Goal: Information Seeking & Learning: Learn about a topic

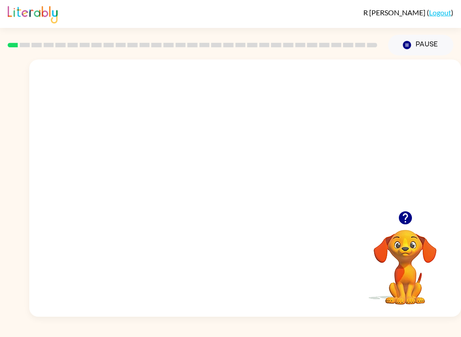
click at [409, 220] on icon "button" at bounding box center [404, 217] width 13 height 13
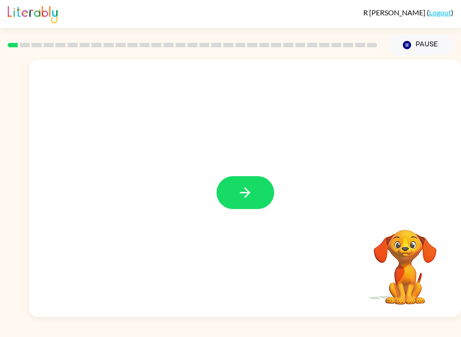
click at [232, 185] on button "button" at bounding box center [245, 192] width 58 height 33
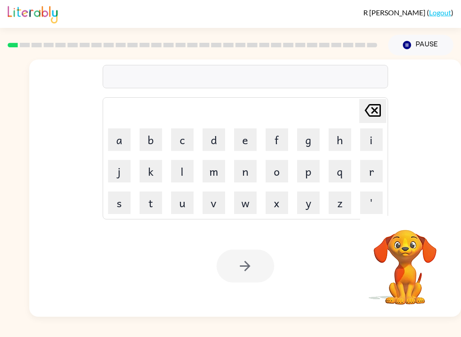
click at [154, 145] on button "b" at bounding box center [150, 139] width 22 height 22
click at [272, 174] on button "o" at bounding box center [276, 171] width 22 height 22
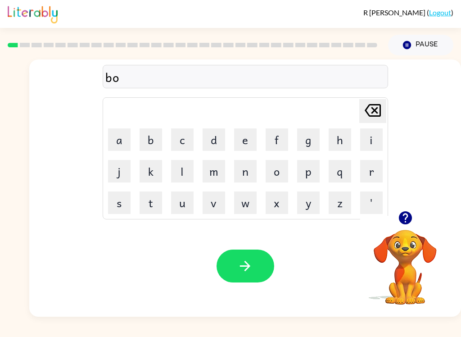
click at [372, 174] on button "r" at bounding box center [371, 171] width 22 height 22
click at [211, 141] on button "d" at bounding box center [213, 139] width 22 height 22
click at [241, 145] on button "e" at bounding box center [245, 139] width 22 height 22
click at [376, 171] on button "r" at bounding box center [371, 171] width 22 height 22
click at [264, 268] on button "button" at bounding box center [245, 265] width 58 height 33
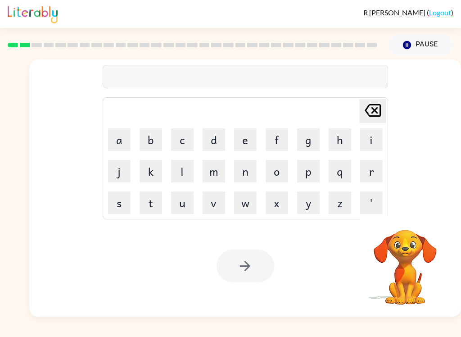
click at [366, 173] on button "r" at bounding box center [371, 171] width 22 height 22
click at [283, 173] on button "o" at bounding box center [276, 171] width 22 height 22
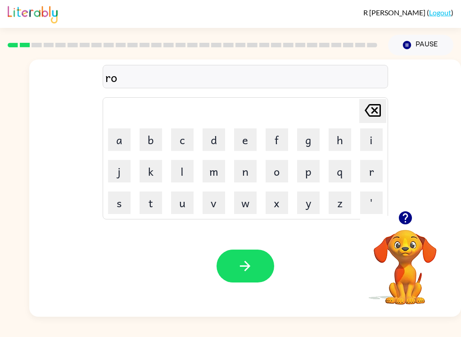
click at [185, 197] on button "u" at bounding box center [182, 202] width 22 height 22
click at [238, 179] on button "n" at bounding box center [245, 171] width 22 height 22
click at [207, 135] on button "d" at bounding box center [213, 139] width 22 height 22
click at [261, 279] on button "button" at bounding box center [245, 265] width 58 height 33
click at [217, 173] on button "m" at bounding box center [213, 171] width 22 height 22
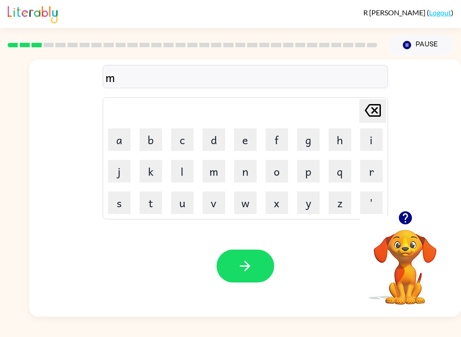
click at [115, 149] on button "a" at bounding box center [119, 139] width 22 height 22
click at [185, 139] on button "c" at bounding box center [182, 139] width 22 height 22
click at [345, 142] on button "h" at bounding box center [339, 139] width 22 height 22
click at [371, 135] on button "i" at bounding box center [371, 139] width 22 height 22
click at [245, 169] on button "n" at bounding box center [245, 171] width 22 height 22
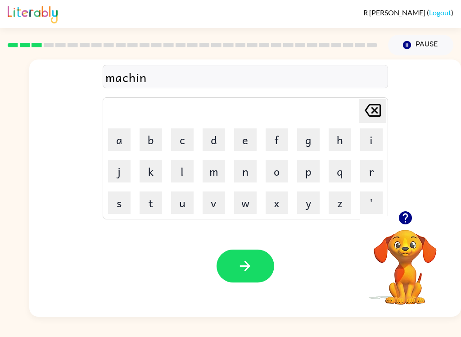
click at [250, 134] on button "e" at bounding box center [245, 139] width 22 height 22
click at [260, 276] on button "button" at bounding box center [245, 265] width 58 height 33
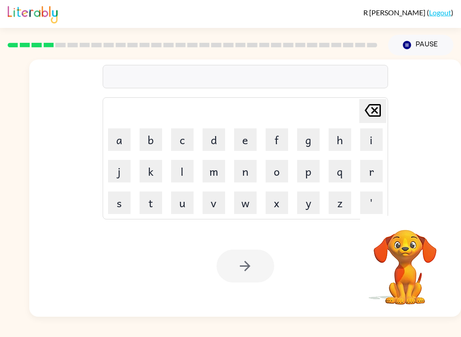
click at [154, 210] on button "t" at bounding box center [150, 202] width 22 height 22
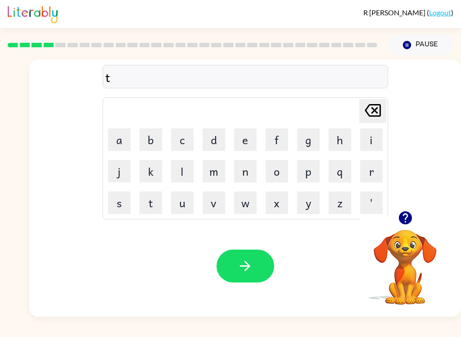
click at [369, 174] on button "r" at bounding box center [371, 171] width 22 height 22
click at [119, 131] on button "a" at bounding box center [119, 139] width 22 height 22
click at [376, 136] on button "i" at bounding box center [371, 139] width 22 height 22
click at [253, 175] on button "n" at bounding box center [245, 171] width 22 height 22
click at [251, 268] on icon "button" at bounding box center [245, 266] width 16 height 16
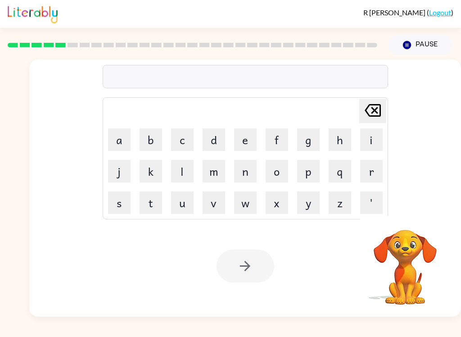
click at [215, 144] on button "d" at bounding box center [213, 139] width 22 height 22
click at [252, 137] on button "e" at bounding box center [245, 139] width 22 height 22
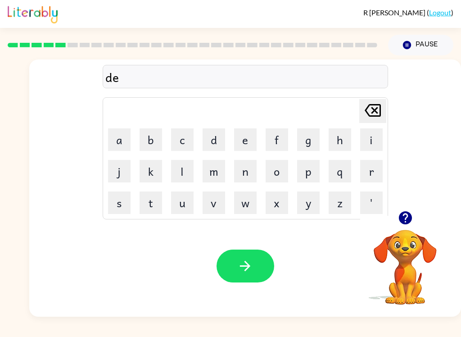
click at [281, 141] on button "f" at bounding box center [276, 139] width 22 height 22
click at [248, 137] on button "e" at bounding box center [245, 139] width 22 height 22
click at [249, 172] on button "n" at bounding box center [245, 171] width 22 height 22
click at [119, 209] on button "s" at bounding box center [119, 202] width 22 height 22
click at [367, 135] on button "i" at bounding box center [371, 139] width 22 height 22
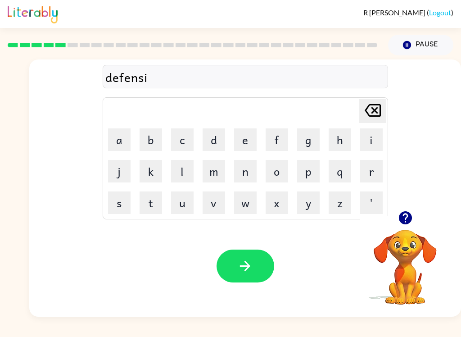
click at [212, 208] on button "v" at bounding box center [213, 202] width 22 height 22
click at [249, 139] on button "e" at bounding box center [245, 139] width 22 height 22
click at [238, 279] on button "button" at bounding box center [245, 265] width 58 height 33
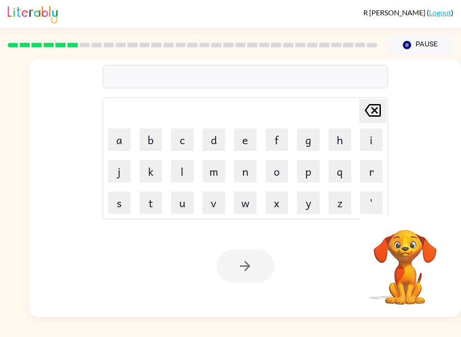
click at [216, 211] on button "v" at bounding box center [213, 202] width 22 height 22
click at [114, 142] on button "a" at bounding box center [119, 139] width 22 height 22
click at [192, 141] on button "c" at bounding box center [182, 139] width 22 height 22
click at [119, 148] on button "a" at bounding box center [119, 139] width 22 height 22
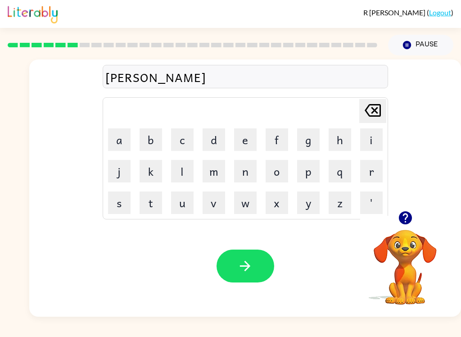
click at [154, 208] on button "t" at bounding box center [150, 202] width 22 height 22
click at [367, 139] on button "i" at bounding box center [371, 139] width 22 height 22
click at [280, 165] on button "o" at bounding box center [276, 171] width 22 height 22
click at [241, 174] on button "n" at bounding box center [245, 171] width 22 height 22
click at [265, 270] on button "button" at bounding box center [245, 265] width 58 height 33
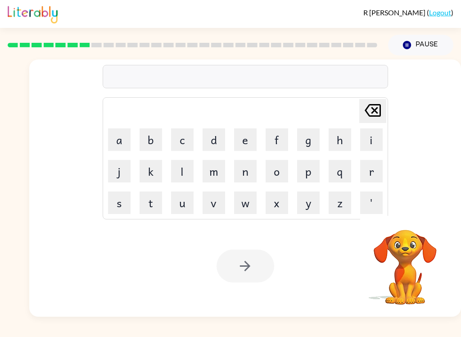
click at [310, 180] on button "p" at bounding box center [308, 171] width 22 height 22
click at [179, 210] on button "u" at bounding box center [182, 202] width 22 height 22
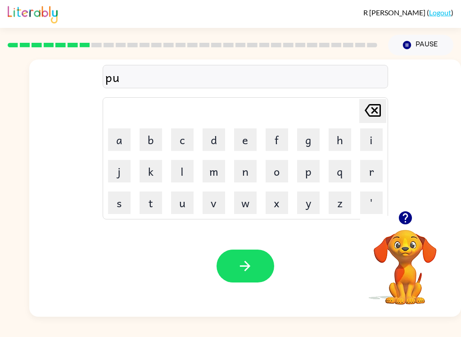
click at [215, 144] on button "d" at bounding box center [213, 139] width 22 height 22
click at [176, 179] on button "l" at bounding box center [182, 171] width 22 height 22
click at [243, 140] on button "e" at bounding box center [245, 139] width 22 height 22
click at [253, 274] on button "button" at bounding box center [245, 265] width 58 height 33
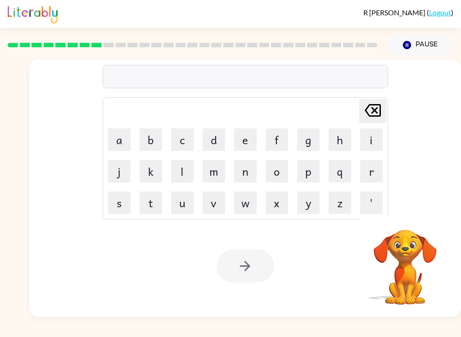
click at [217, 179] on button "m" at bounding box center [213, 171] width 22 height 22
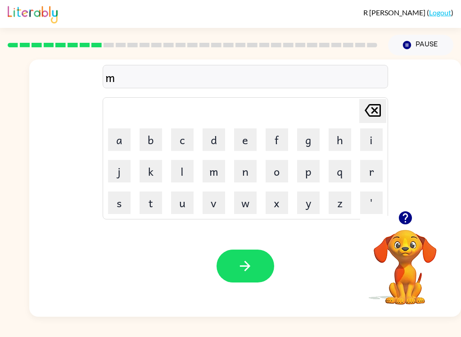
click at [377, 145] on button "i" at bounding box center [371, 139] width 22 height 22
click at [380, 175] on button "r" at bounding box center [371, 171] width 22 height 22
click at [111, 144] on button "a" at bounding box center [119, 139] width 22 height 22
click at [174, 144] on button "c" at bounding box center [182, 139] width 22 height 22
click at [174, 177] on button "l" at bounding box center [182, 171] width 22 height 22
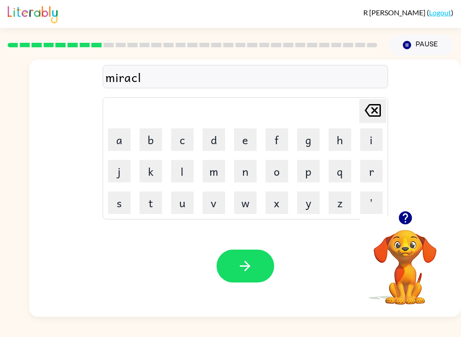
click at [246, 137] on button "e" at bounding box center [245, 139] width 22 height 22
click at [256, 269] on button "button" at bounding box center [245, 265] width 58 height 33
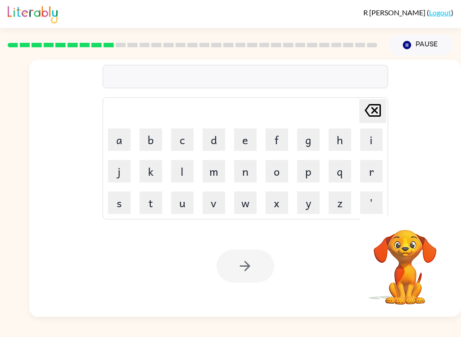
click at [218, 175] on button "m" at bounding box center [213, 171] width 22 height 22
click at [361, 140] on button "i" at bounding box center [371, 139] width 22 height 22
click at [216, 141] on button "d" at bounding box center [213, 139] width 22 height 22
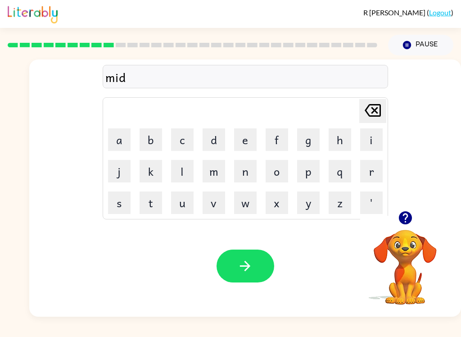
click at [212, 177] on button "m" at bounding box center [213, 171] width 22 height 22
click at [316, 168] on button "p" at bounding box center [308, 171] width 22 height 22
click at [366, 114] on icon "[PERSON_NAME] last character input" at bounding box center [373, 110] width 22 height 22
click at [269, 180] on button "o" at bounding box center [276, 171] width 22 height 22
click at [374, 165] on button "r" at bounding box center [371, 171] width 22 height 22
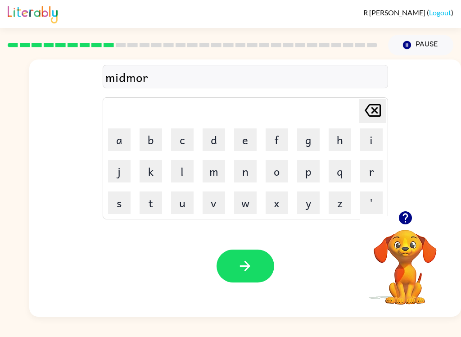
click at [247, 173] on button "n" at bounding box center [245, 171] width 22 height 22
click at [373, 136] on button "i" at bounding box center [371, 139] width 22 height 22
click at [241, 177] on button "n" at bounding box center [245, 171] width 22 height 22
click at [307, 144] on button "g" at bounding box center [308, 139] width 22 height 22
click at [247, 270] on icon "button" at bounding box center [245, 266] width 16 height 16
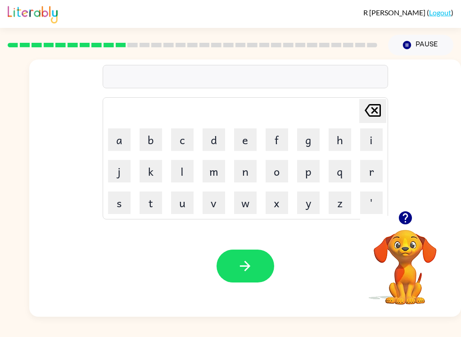
click at [220, 141] on button "d" at bounding box center [213, 139] width 22 height 22
click at [372, 144] on button "i" at bounding box center [371, 139] width 22 height 22
click at [112, 207] on button "s" at bounding box center [119, 202] width 22 height 22
click at [152, 207] on button "t" at bounding box center [150, 202] width 22 height 22
click at [372, 175] on button "r" at bounding box center [371, 171] width 22 height 22
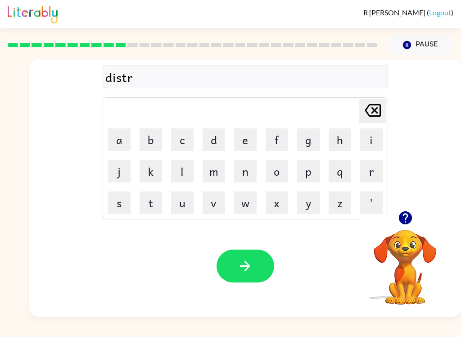
click at [186, 212] on button "u" at bounding box center [182, 202] width 22 height 22
click at [124, 204] on button "s" at bounding box center [119, 202] width 22 height 22
click at [381, 110] on icon "[PERSON_NAME] last character input" at bounding box center [373, 110] width 22 height 22
click at [154, 202] on button "t" at bounding box center [150, 202] width 22 height 22
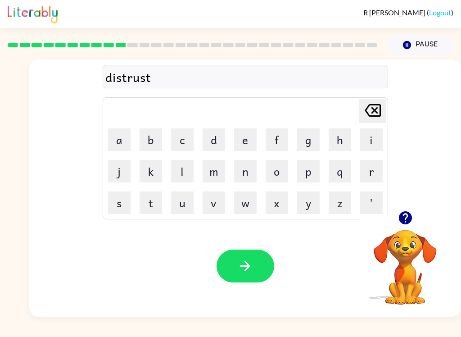
click at [253, 266] on button "button" at bounding box center [245, 265] width 58 height 33
click at [368, 176] on button "r" at bounding box center [371, 171] width 22 height 22
click at [281, 176] on button "o" at bounding box center [276, 171] width 22 height 22
click at [214, 148] on button "d" at bounding box center [213, 139] width 22 height 22
click at [236, 144] on button "e" at bounding box center [245, 139] width 22 height 22
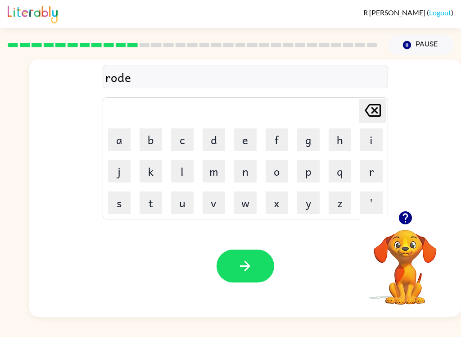
click at [238, 279] on button "button" at bounding box center [245, 265] width 58 height 33
click at [186, 197] on button "u" at bounding box center [182, 202] width 22 height 22
click at [308, 180] on button "p" at bounding box center [308, 171] width 22 height 22
click at [307, 149] on button "g" at bounding box center [308, 139] width 22 height 22
click at [367, 175] on button "r" at bounding box center [371, 171] width 22 height 22
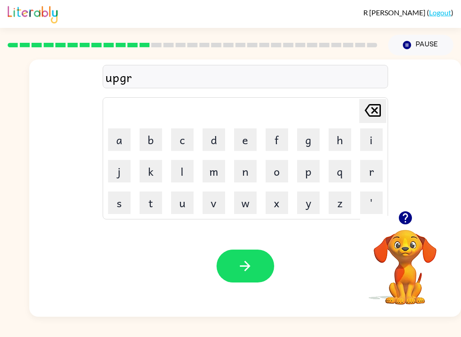
click at [122, 142] on button "a" at bounding box center [119, 139] width 22 height 22
click at [212, 144] on button "d" at bounding box center [213, 139] width 22 height 22
click at [242, 144] on button "e" at bounding box center [245, 139] width 22 height 22
click at [246, 272] on icon "button" at bounding box center [245, 266] width 16 height 16
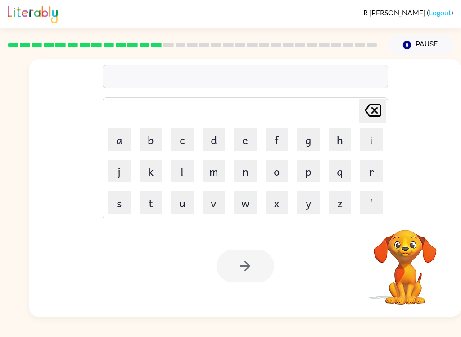
click at [212, 173] on button "m" at bounding box center [213, 171] width 22 height 22
click at [124, 145] on button "a" at bounding box center [119, 139] width 22 height 22
click at [213, 142] on button "d" at bounding box center [213, 139] width 22 height 22
click at [249, 176] on button "n" at bounding box center [245, 171] width 22 height 22
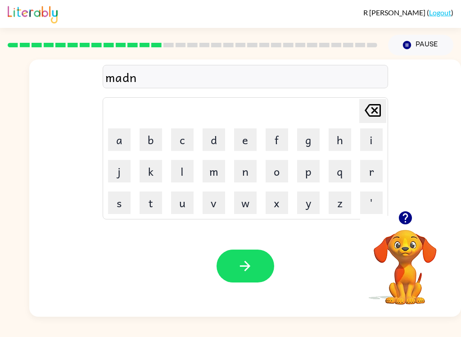
click at [243, 143] on button "e" at bounding box center [245, 139] width 22 height 22
click at [115, 207] on button "s" at bounding box center [119, 202] width 22 height 22
click at [253, 281] on button "button" at bounding box center [245, 265] width 58 height 33
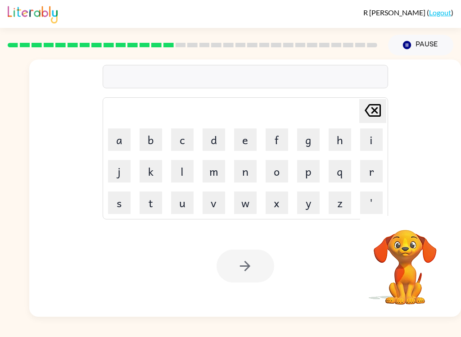
click at [143, 141] on button "b" at bounding box center [150, 139] width 22 height 22
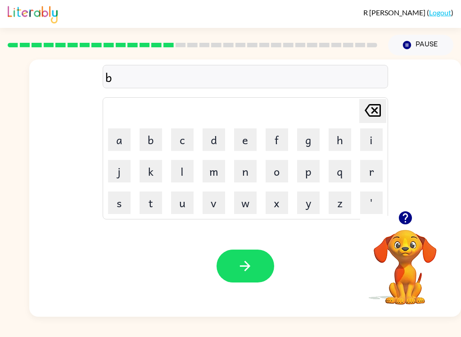
click at [277, 171] on button "o" at bounding box center [276, 171] width 22 height 22
click at [236, 175] on button "n" at bounding box center [245, 171] width 22 height 22
click at [187, 207] on button "u" at bounding box center [182, 202] width 22 height 22
click at [117, 209] on button "s" at bounding box center [119, 202] width 22 height 22
click at [238, 275] on button "button" at bounding box center [245, 265] width 58 height 33
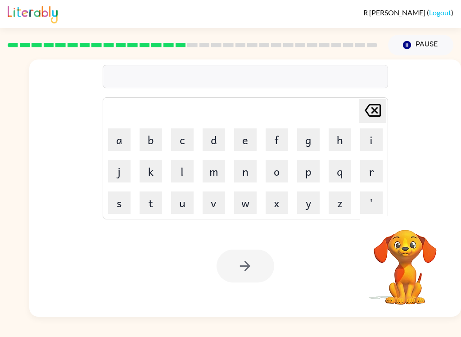
click at [117, 204] on button "s" at bounding box center [119, 202] width 22 height 22
click at [243, 207] on button "w" at bounding box center [245, 202] width 22 height 22
click at [112, 139] on button "a" at bounding box center [119, 139] width 22 height 22
click at [374, 169] on button "r" at bounding box center [371, 171] width 22 height 22
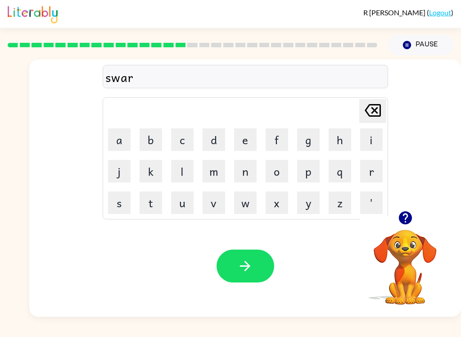
click at [216, 175] on button "m" at bounding box center [213, 171] width 22 height 22
click at [266, 262] on button "button" at bounding box center [245, 265] width 58 height 33
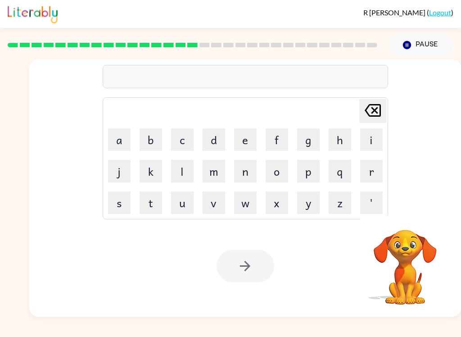
click at [381, 166] on button "r" at bounding box center [371, 171] width 22 height 22
click at [121, 147] on button "a" at bounding box center [119, 139] width 22 height 22
click at [219, 175] on button "m" at bounding box center [213, 171] width 22 height 22
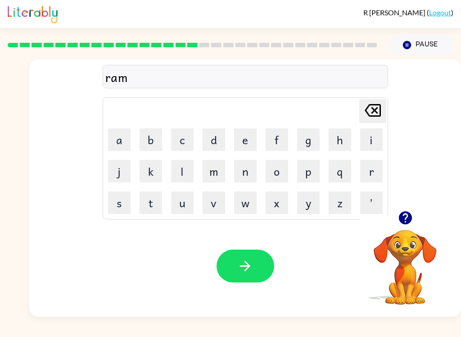
click at [265, 252] on button "button" at bounding box center [245, 265] width 58 height 33
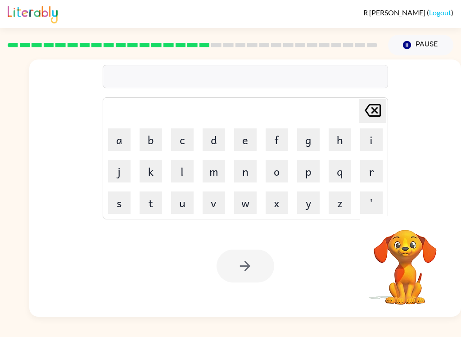
click at [160, 141] on button "b" at bounding box center [150, 139] width 22 height 22
click at [367, 176] on button "r" at bounding box center [371, 171] width 22 height 22
click at [369, 134] on button "i" at bounding box center [371, 139] width 22 height 22
click at [212, 176] on button "m" at bounding box center [213, 171] width 22 height 22
click at [211, 176] on button "m" at bounding box center [213, 171] width 22 height 22
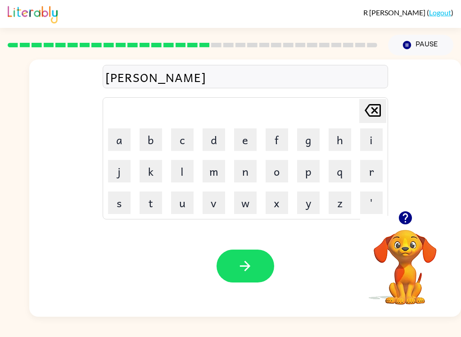
click at [375, 141] on button "i" at bounding box center [371, 139] width 22 height 22
click at [238, 179] on button "n" at bounding box center [245, 171] width 22 height 22
click at [311, 140] on button "g" at bounding box center [308, 139] width 22 height 22
click at [248, 282] on button "button" at bounding box center [245, 265] width 58 height 33
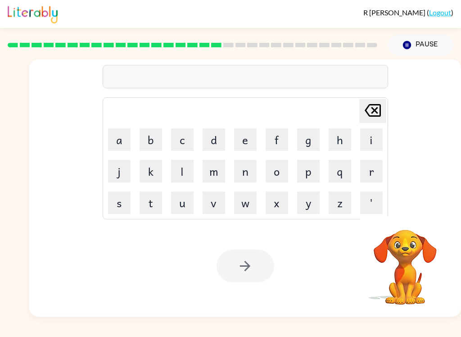
click at [373, 173] on button "r" at bounding box center [371, 171] width 22 height 22
click at [371, 141] on button "i" at bounding box center [371, 139] width 22 height 22
click at [127, 203] on button "s" at bounding box center [119, 202] width 22 height 22
click at [153, 175] on button "k" at bounding box center [150, 171] width 22 height 22
click at [363, 142] on button "i" at bounding box center [371, 139] width 22 height 22
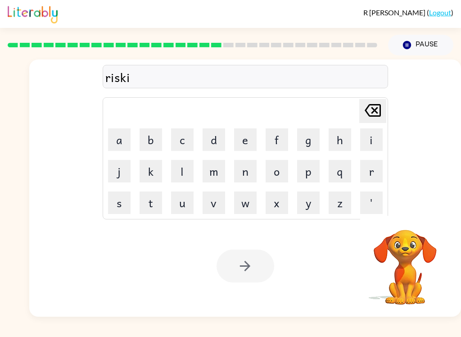
click at [248, 140] on button "e" at bounding box center [245, 139] width 22 height 22
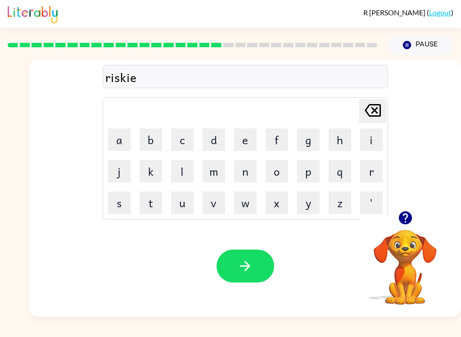
click at [129, 202] on button "s" at bounding box center [119, 202] width 22 height 22
click at [156, 200] on button "t" at bounding box center [150, 202] width 22 height 22
click at [246, 265] on icon "button" at bounding box center [245, 266] width 16 height 16
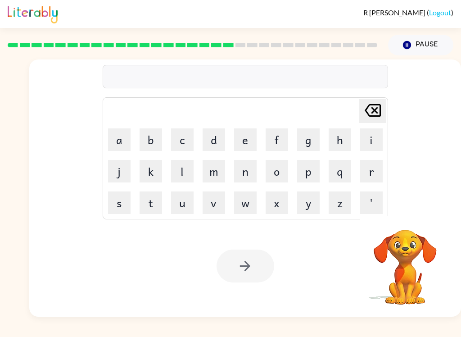
click at [122, 137] on button "a" at bounding box center [119, 139] width 22 height 22
click at [372, 170] on button "r" at bounding box center [371, 171] width 22 height 22
click at [186, 144] on button "c" at bounding box center [182, 139] width 22 height 22
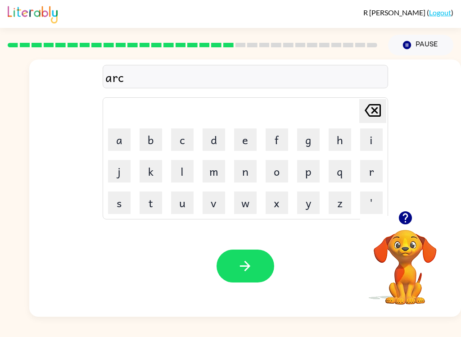
click at [326, 141] on td "h" at bounding box center [339, 139] width 31 height 31
click at [335, 145] on button "h" at bounding box center [339, 139] width 22 height 22
click at [247, 207] on button "w" at bounding box center [245, 202] width 22 height 22
click at [121, 137] on button "a" at bounding box center [119, 139] width 22 height 22
click at [304, 210] on button "y" at bounding box center [308, 202] width 22 height 22
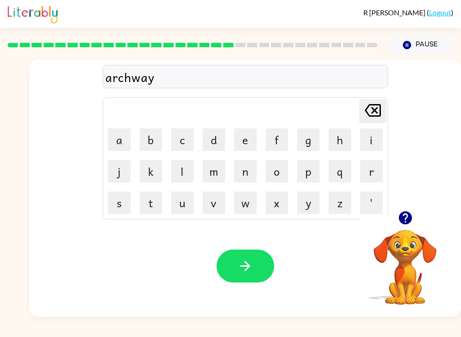
click at [236, 261] on button "button" at bounding box center [245, 265] width 58 height 33
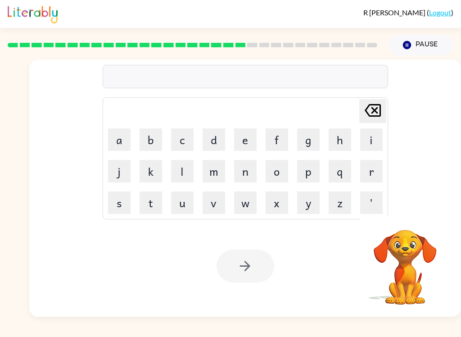
click at [281, 142] on button "f" at bounding box center [276, 139] width 22 height 22
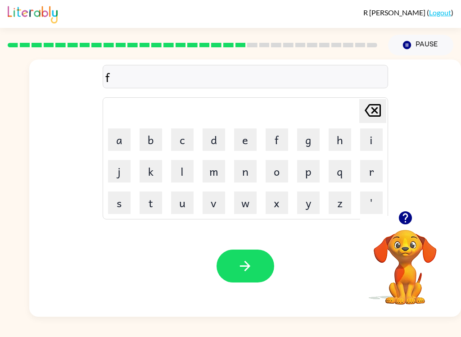
click at [285, 170] on button "o" at bounding box center [276, 171] width 22 height 22
click at [182, 174] on button "l" at bounding box center [182, 171] width 22 height 22
click at [182, 173] on button "l" at bounding box center [182, 171] width 22 height 22
click at [279, 174] on button "o" at bounding box center [276, 171] width 22 height 22
click at [250, 208] on button "w" at bounding box center [245, 202] width 22 height 22
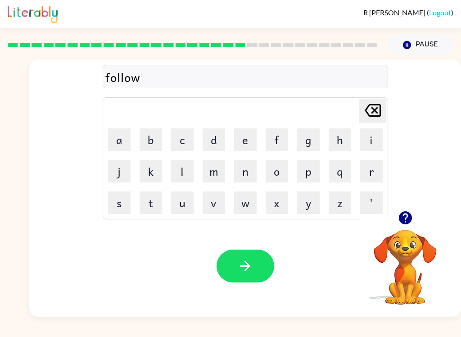
click at [243, 145] on button "e" at bounding box center [245, 139] width 22 height 22
click at [222, 145] on button "d" at bounding box center [213, 139] width 22 height 22
click at [259, 264] on button "button" at bounding box center [245, 265] width 58 height 33
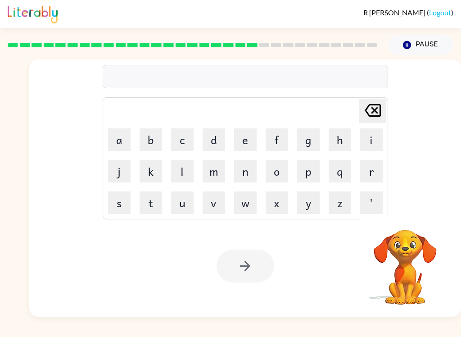
click at [185, 149] on button "c" at bounding box center [182, 139] width 22 height 22
click at [244, 139] on button "e" at bounding box center [245, 139] width 22 height 22
click at [247, 182] on button "n" at bounding box center [245, 171] width 22 height 22
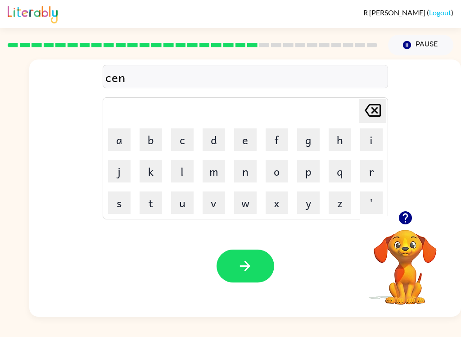
click at [153, 206] on button "t" at bounding box center [150, 202] width 22 height 22
click at [369, 141] on button "i" at bounding box center [371, 139] width 22 height 22
click at [311, 175] on button "p" at bounding box center [308, 171] width 22 height 22
click at [247, 135] on button "e" at bounding box center [245, 139] width 22 height 22
click at [212, 142] on button "d" at bounding box center [213, 139] width 22 height 22
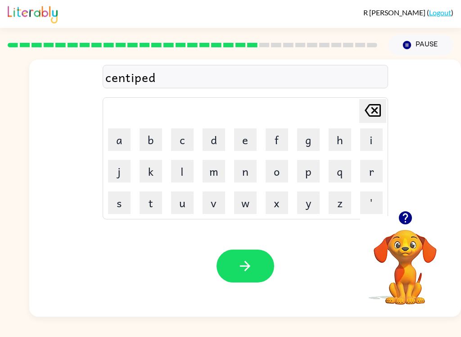
click at [234, 144] on button "e" at bounding box center [245, 139] width 22 height 22
click at [262, 261] on button "button" at bounding box center [245, 265] width 58 height 33
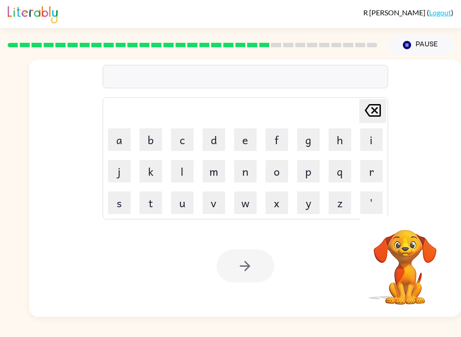
click at [124, 211] on button "s" at bounding box center [119, 202] width 22 height 22
click at [190, 200] on button "u" at bounding box center [182, 202] width 22 height 22
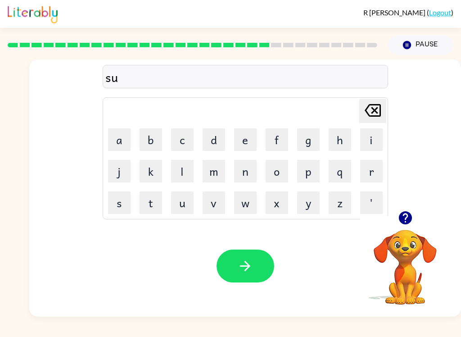
click at [120, 208] on button "s" at bounding box center [119, 202] width 22 height 22
click at [154, 207] on button "t" at bounding box center [150, 202] width 22 height 22
click at [129, 143] on button "a" at bounding box center [119, 139] width 22 height 22
click at [371, 139] on button "i" at bounding box center [371, 139] width 22 height 22
click at [246, 176] on button "n" at bounding box center [245, 171] width 22 height 22
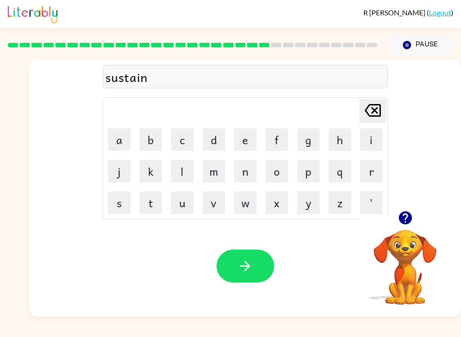
click at [374, 66] on div "sustain" at bounding box center [245, 76] width 285 height 23
click at [271, 269] on button "button" at bounding box center [245, 265] width 58 height 33
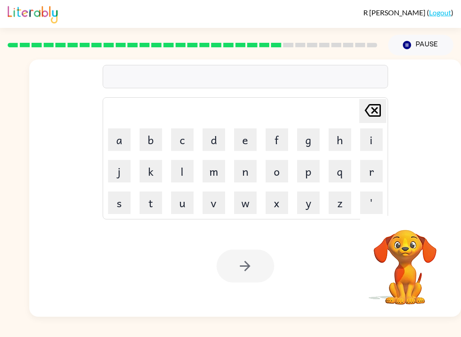
click at [268, 138] on button "f" at bounding box center [276, 139] width 22 height 22
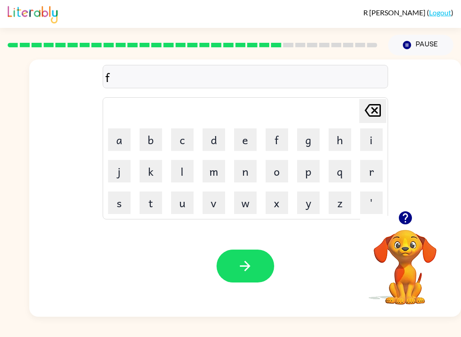
click at [273, 182] on button "o" at bounding box center [276, 171] width 22 height 22
click at [378, 179] on button "r" at bounding box center [371, 171] width 22 height 22
click at [245, 212] on button "w" at bounding box center [245, 202] width 22 height 22
click at [127, 147] on button "a" at bounding box center [119, 139] width 22 height 22
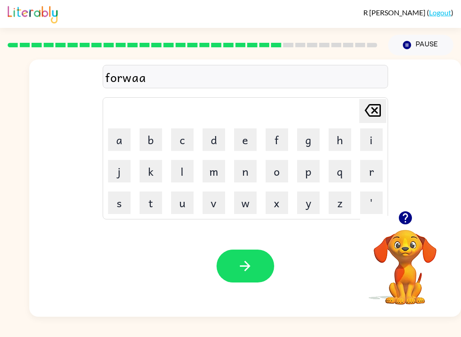
click at [372, 110] on icon "[PERSON_NAME] last character input" at bounding box center [373, 110] width 22 height 22
click at [374, 173] on button "r" at bounding box center [371, 171] width 22 height 22
click at [202, 138] on button "d" at bounding box center [213, 139] width 22 height 22
click at [254, 266] on button "button" at bounding box center [245, 265] width 58 height 33
click at [369, 171] on button "r" at bounding box center [371, 171] width 22 height 22
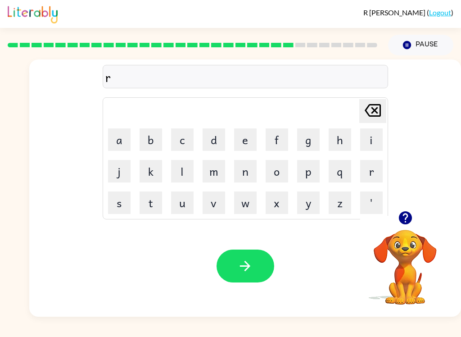
click at [238, 141] on button "e" at bounding box center [245, 139] width 22 height 22
click at [184, 179] on button "l" at bounding box center [182, 171] width 22 height 22
click at [119, 138] on button "a" at bounding box center [119, 139] width 22 height 22
click at [155, 198] on button "t" at bounding box center [150, 202] width 22 height 22
click at [245, 139] on button "e" at bounding box center [245, 139] width 22 height 22
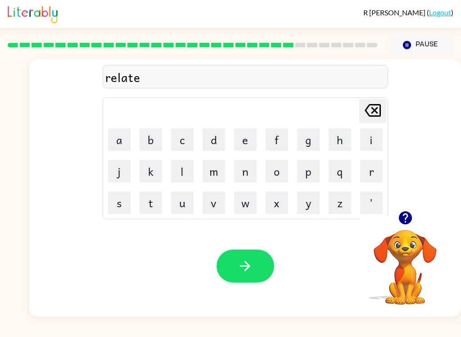
click at [224, 129] on button "d" at bounding box center [213, 139] width 22 height 22
click at [247, 261] on icon "button" at bounding box center [245, 266] width 16 height 16
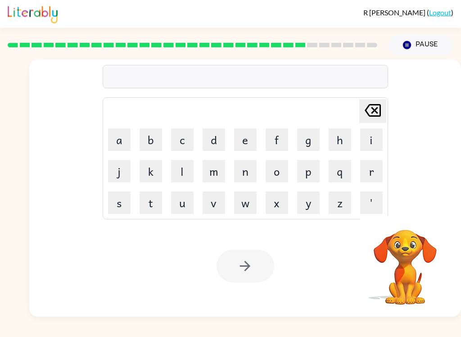
click at [318, 139] on button "g" at bounding box center [308, 139] width 22 height 22
click at [278, 173] on button "o" at bounding box center [276, 171] width 22 height 22
click at [161, 134] on button "b" at bounding box center [150, 139] width 22 height 22
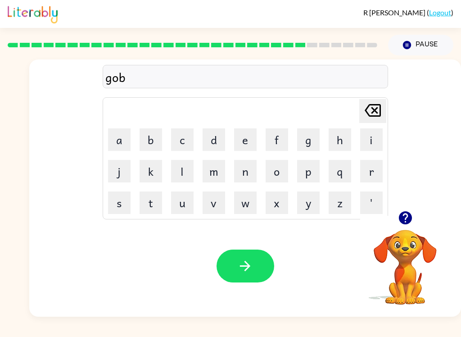
click at [192, 171] on button "l" at bounding box center [182, 171] width 22 height 22
click at [370, 141] on button "i" at bounding box center [371, 139] width 22 height 22
click at [239, 172] on button "n" at bounding box center [245, 171] width 22 height 22
click at [246, 277] on button "button" at bounding box center [245, 265] width 58 height 33
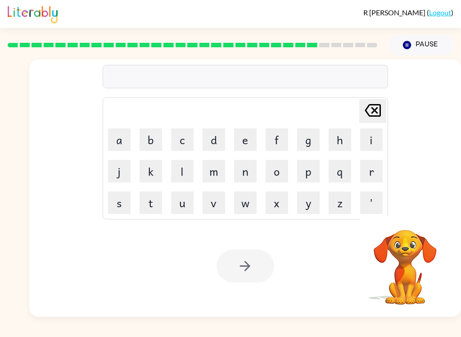
click at [181, 172] on button "l" at bounding box center [182, 171] width 22 height 22
click at [186, 207] on button "u" at bounding box center [182, 202] width 22 height 22
click at [222, 176] on button "m" at bounding box center [213, 171] width 22 height 22
click at [151, 142] on button "b" at bounding box center [150, 139] width 22 height 22
click at [244, 141] on button "e" at bounding box center [245, 139] width 22 height 22
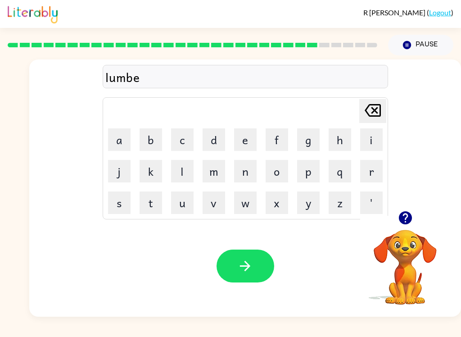
click at [377, 172] on button "r" at bounding box center [371, 171] width 22 height 22
click at [123, 172] on button "j" at bounding box center [119, 171] width 22 height 22
click at [129, 138] on button "a" at bounding box center [119, 139] width 22 height 22
click at [178, 141] on button "c" at bounding box center [182, 139] width 22 height 22
click at [152, 170] on button "k" at bounding box center [150, 171] width 22 height 22
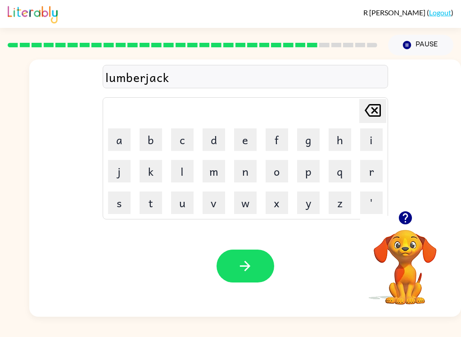
click at [242, 271] on icon "button" at bounding box center [245, 266] width 16 height 16
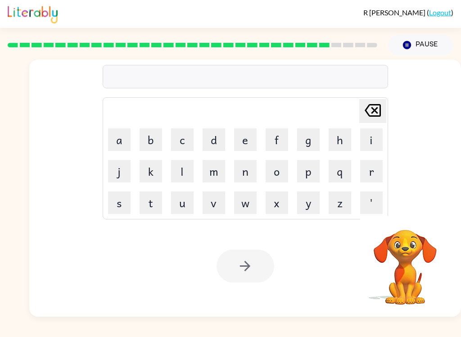
click at [315, 178] on button "p" at bounding box center [308, 171] width 22 height 22
click at [378, 143] on button "i" at bounding box center [371, 139] width 22 height 22
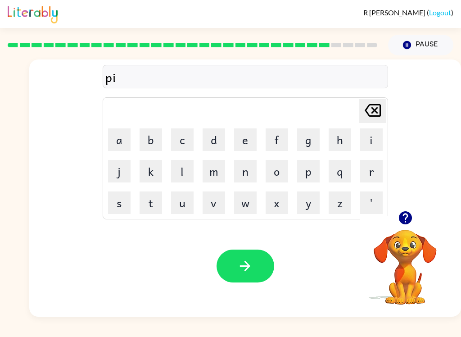
click at [253, 147] on button "e" at bounding box center [245, 139] width 22 height 22
click at [364, 173] on button "r" at bounding box center [371, 171] width 22 height 22
click at [180, 145] on button "c" at bounding box center [182, 139] width 22 height 22
click at [252, 140] on button "e" at bounding box center [245, 139] width 22 height 22
click at [261, 281] on button "button" at bounding box center [245, 265] width 58 height 33
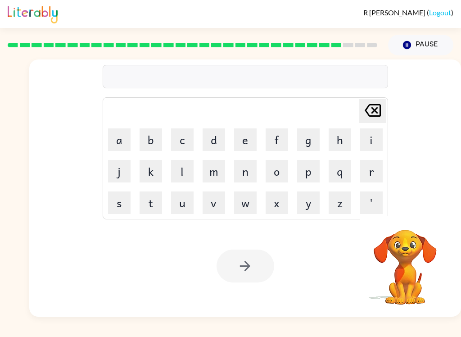
click at [150, 209] on button "t" at bounding box center [150, 202] width 22 height 22
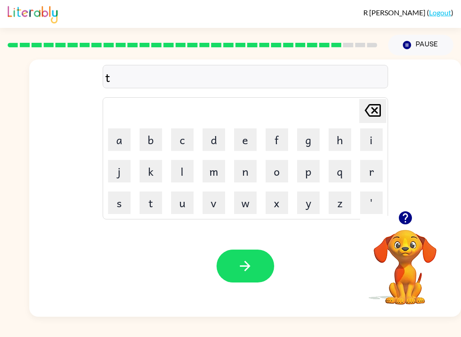
click at [339, 145] on button "h" at bounding box center [339, 139] width 22 height 22
click at [372, 144] on button "i" at bounding box center [371, 139] width 22 height 22
click at [244, 177] on button "n" at bounding box center [245, 171] width 22 height 22
click at [252, 274] on button "button" at bounding box center [245, 265] width 58 height 33
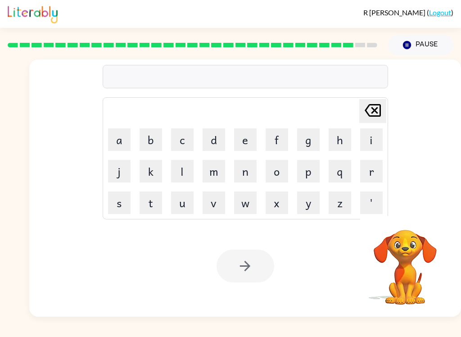
click at [122, 203] on button "s" at bounding box center [119, 202] width 22 height 22
click at [367, 139] on button "i" at bounding box center [371, 139] width 22 height 22
click at [183, 176] on button "l" at bounding box center [182, 171] width 22 height 22
click at [224, 206] on button "v" at bounding box center [213, 202] width 22 height 22
click at [246, 141] on button "e" at bounding box center [245, 139] width 22 height 22
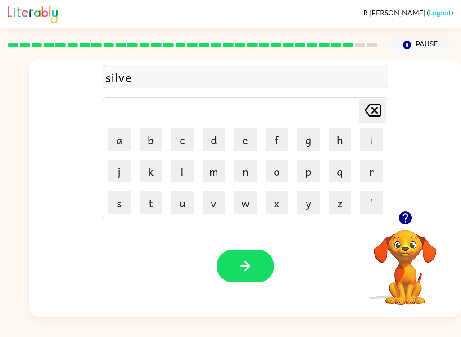
click at [370, 171] on button "r" at bounding box center [371, 171] width 22 height 22
click at [250, 211] on button "w" at bounding box center [245, 202] width 22 height 22
click at [128, 145] on button "a" at bounding box center [119, 139] width 22 height 22
click at [373, 171] on button "r" at bounding box center [371, 171] width 22 height 22
click at [256, 271] on button "button" at bounding box center [245, 265] width 58 height 33
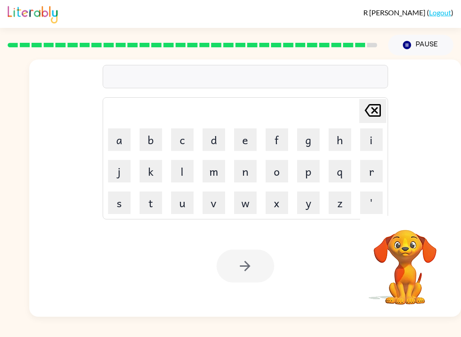
click at [264, 78] on div at bounding box center [245, 76] width 285 height 23
click at [180, 203] on button "u" at bounding box center [182, 202] width 22 height 22
click at [242, 176] on button "n" at bounding box center [245, 171] width 22 height 22
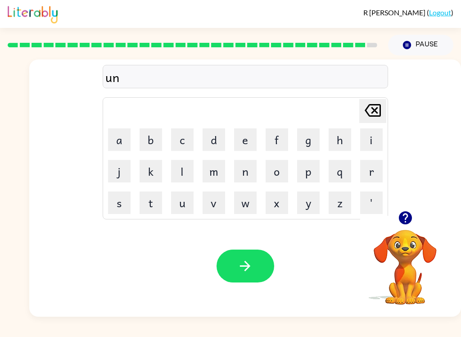
click at [117, 146] on button "a" at bounding box center [119, 139] width 22 height 22
click at [270, 135] on button "f" at bounding box center [276, 139] width 22 height 22
click at [373, 173] on button "r" at bounding box center [371, 171] width 22 height 22
click at [122, 146] on button "a" at bounding box center [119, 139] width 22 height 22
click at [371, 144] on button "i" at bounding box center [371, 139] width 22 height 22
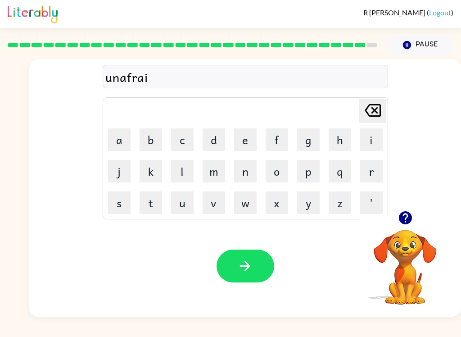
click at [220, 138] on button "d" at bounding box center [213, 139] width 22 height 22
click at [243, 278] on button "button" at bounding box center [245, 265] width 58 height 33
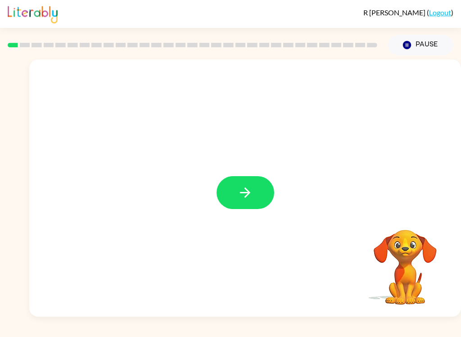
click at [261, 185] on button "button" at bounding box center [245, 192] width 58 height 33
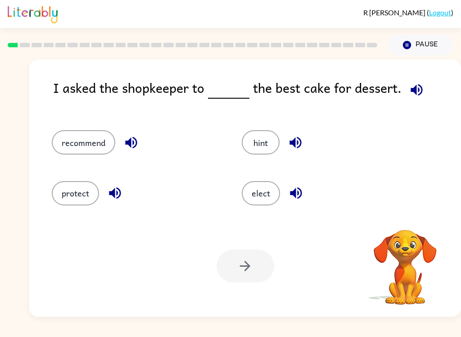
click at [262, 141] on button "hint" at bounding box center [261, 142] width 38 height 24
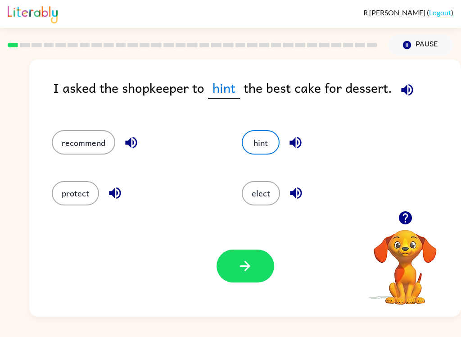
click at [75, 193] on button "protect" at bounding box center [75, 193] width 47 height 24
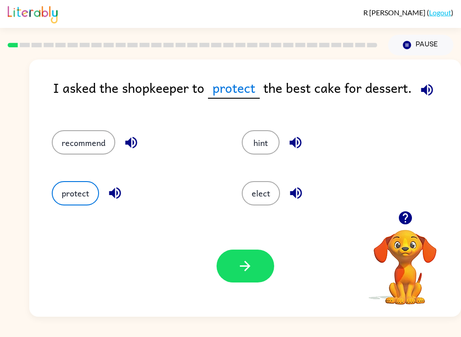
click at [85, 142] on button "recommend" at bounding box center [83, 142] width 63 height 24
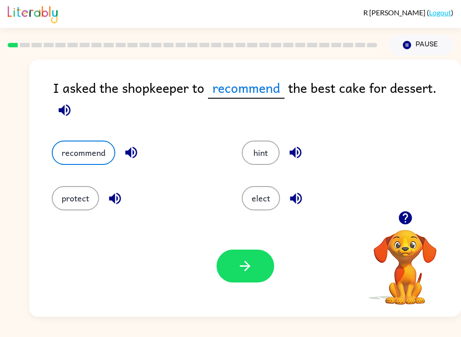
click at [244, 272] on icon "button" at bounding box center [245, 266] width 16 height 16
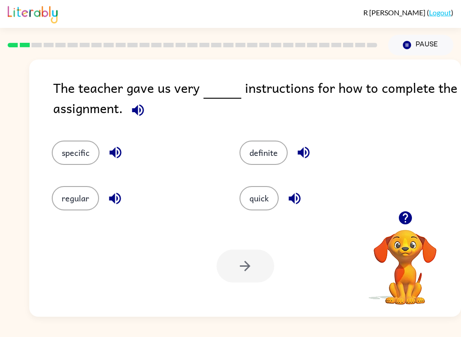
click at [91, 153] on button "specific" at bounding box center [76, 152] width 48 height 24
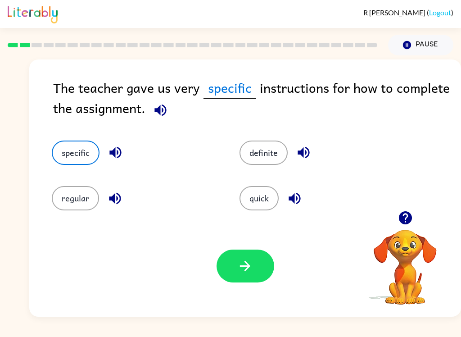
click at [263, 205] on button "quick" at bounding box center [258, 198] width 39 height 24
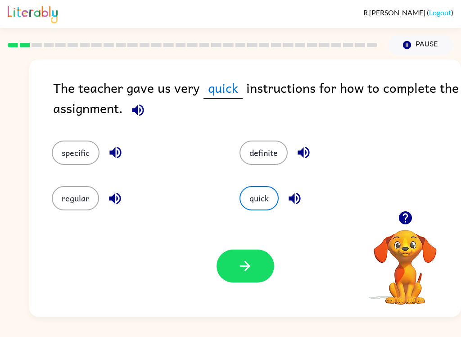
click at [271, 151] on button "definite" at bounding box center [263, 152] width 48 height 24
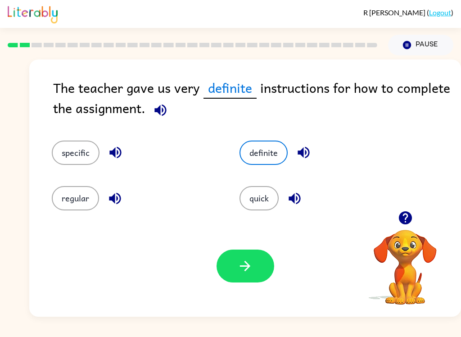
click at [78, 152] on button "specific" at bounding box center [76, 152] width 48 height 24
click at [243, 274] on button "button" at bounding box center [245, 265] width 58 height 33
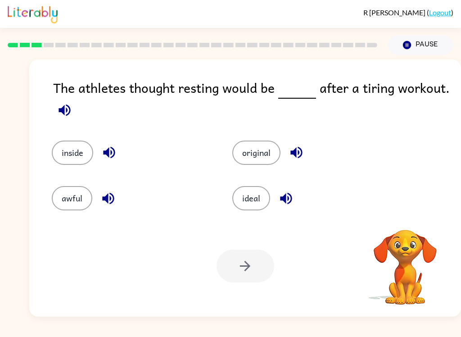
click at [251, 196] on button "ideal" at bounding box center [251, 198] width 38 height 24
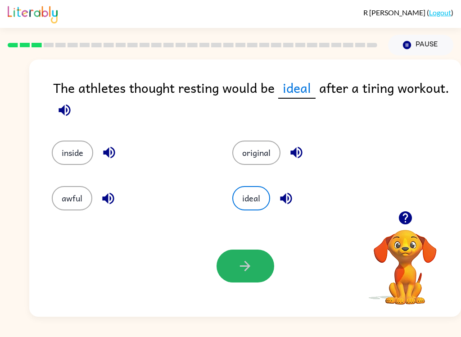
click at [247, 277] on button "button" at bounding box center [245, 265] width 58 height 33
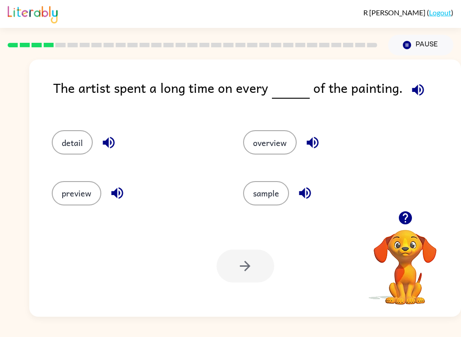
click at [274, 151] on button "overview" at bounding box center [270, 142] width 54 height 24
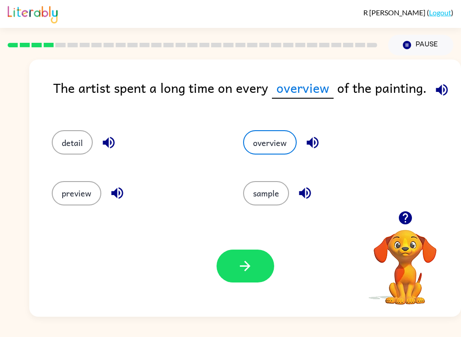
click at [80, 146] on button "detail" at bounding box center [72, 142] width 41 height 24
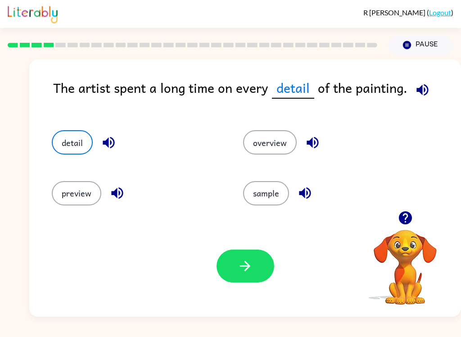
click at [243, 274] on button "button" at bounding box center [245, 265] width 58 height 33
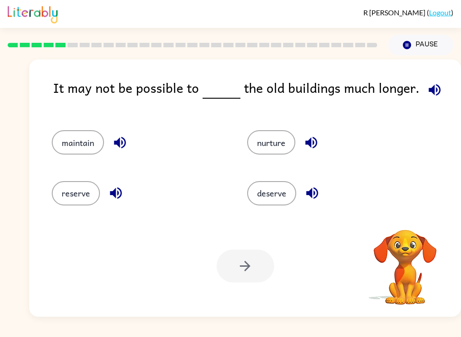
click at [86, 148] on button "maintain" at bounding box center [78, 142] width 52 height 24
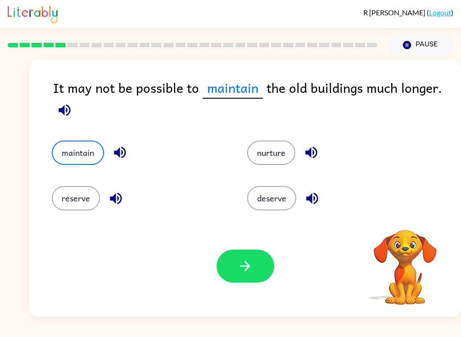
click at [80, 197] on button "reserve" at bounding box center [76, 198] width 48 height 24
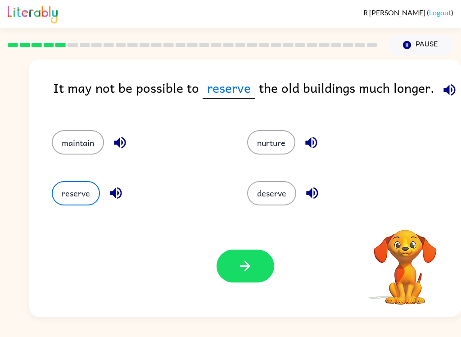
click at [282, 143] on button "nurture" at bounding box center [271, 142] width 48 height 24
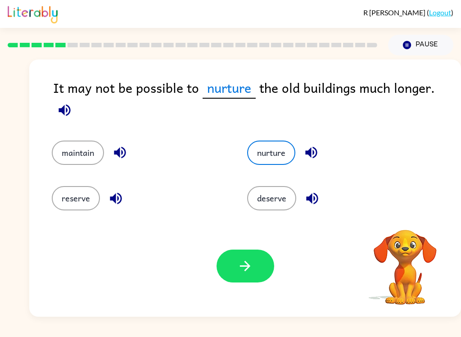
click at [291, 197] on button "deserve" at bounding box center [271, 198] width 49 height 24
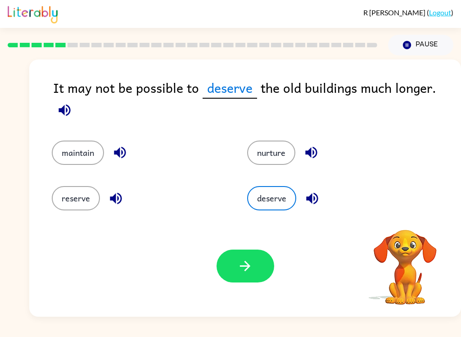
click at [278, 140] on button "nurture" at bounding box center [271, 152] width 48 height 24
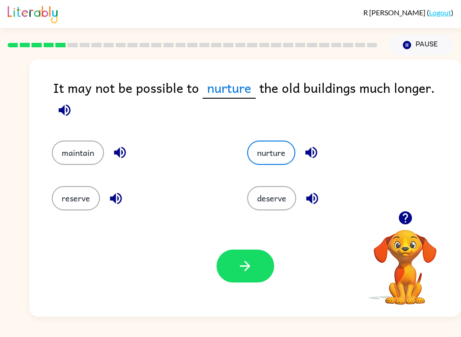
click at [81, 199] on button "reserve" at bounding box center [76, 198] width 48 height 24
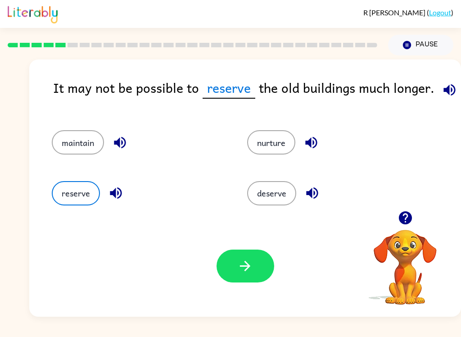
click at [99, 135] on button "maintain" at bounding box center [78, 142] width 52 height 24
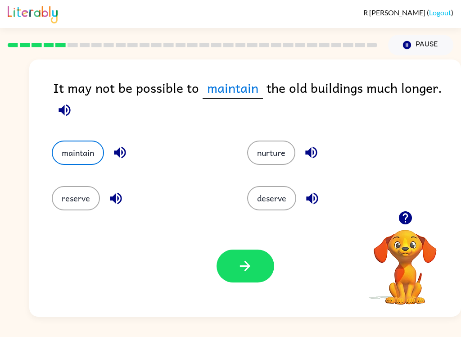
click at [244, 261] on icon "button" at bounding box center [245, 266] width 16 height 16
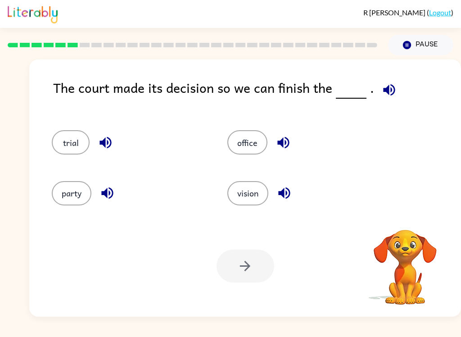
click at [381, 90] on icon "button" at bounding box center [389, 90] width 16 height 16
click at [66, 151] on button "trial" at bounding box center [71, 142] width 38 height 24
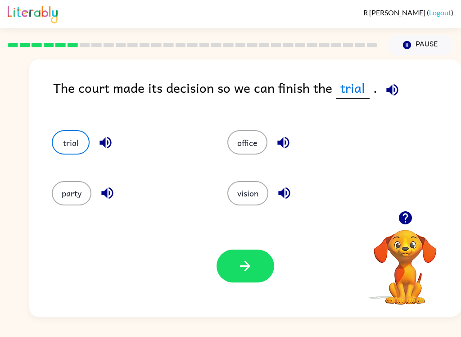
click at [227, 276] on button "button" at bounding box center [245, 265] width 58 height 33
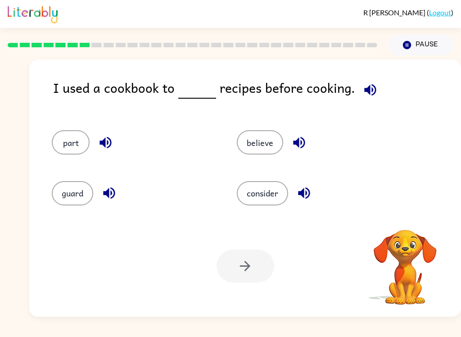
click at [364, 92] on icon "button" at bounding box center [370, 90] width 12 height 12
click at [362, 88] on icon "button" at bounding box center [370, 90] width 16 height 16
click at [265, 143] on button "believe" at bounding box center [260, 142] width 46 height 24
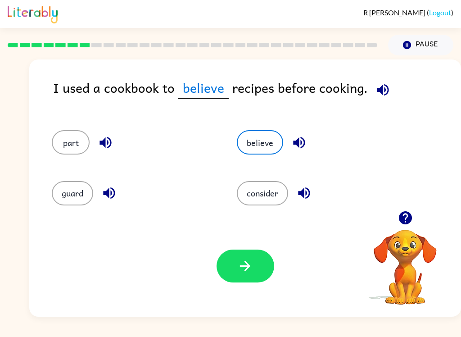
click at [72, 148] on button "part" at bounding box center [71, 142] width 38 height 24
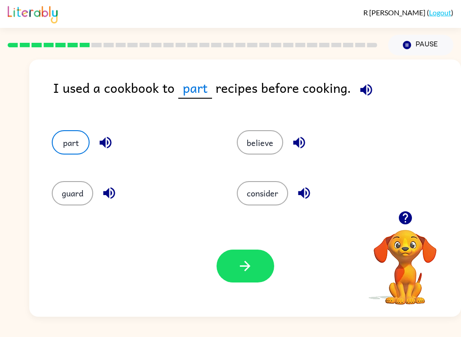
click at [266, 196] on button "consider" at bounding box center [262, 193] width 51 height 24
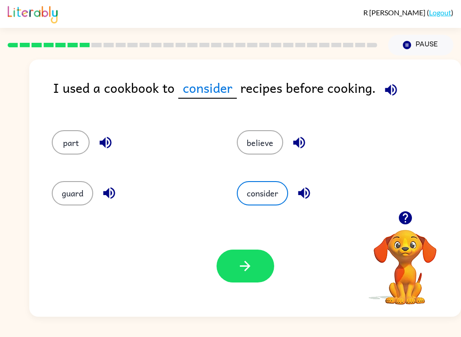
click at [223, 283] on div "Your browser must support playing .mp4 files to use Literably. Please try using…" at bounding box center [245, 265] width 432 height 101
click at [241, 273] on icon "button" at bounding box center [245, 266] width 16 height 16
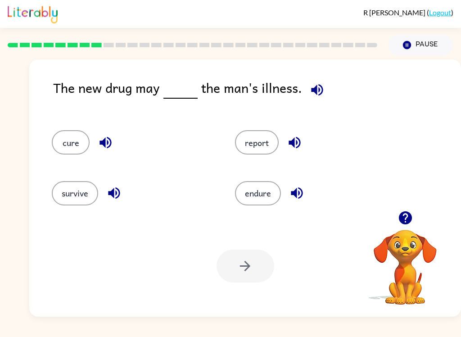
click at [75, 143] on button "cure" at bounding box center [71, 142] width 38 height 24
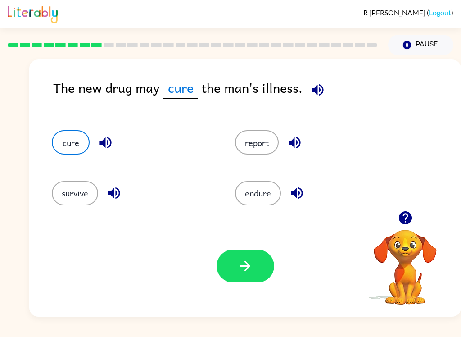
click at [76, 193] on button "survive" at bounding box center [75, 193] width 46 height 24
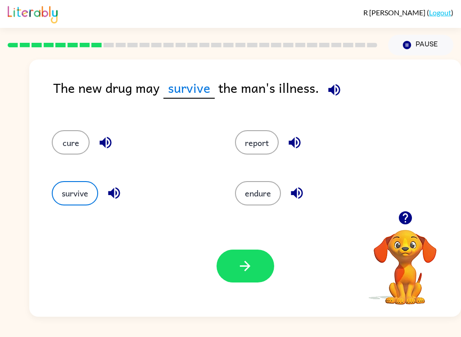
click at [269, 202] on button "endure" at bounding box center [258, 193] width 46 height 24
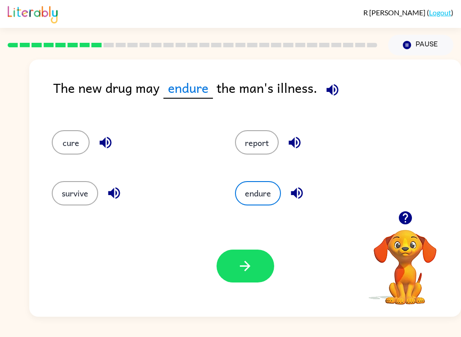
click at [267, 153] on button "report" at bounding box center [257, 142] width 44 height 24
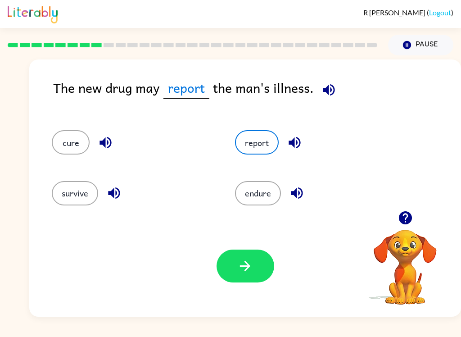
click at [74, 147] on button "cure" at bounding box center [71, 142] width 38 height 24
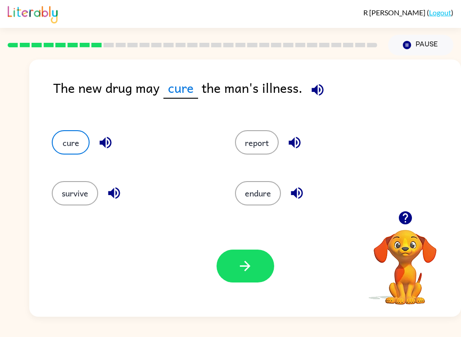
click at [315, 95] on icon "button" at bounding box center [318, 90] width 16 height 16
click at [227, 285] on div "Your browser must support playing .mp4 files to use Literably. Please try using…" at bounding box center [245, 265] width 432 height 101
click at [238, 274] on button "button" at bounding box center [245, 265] width 58 height 33
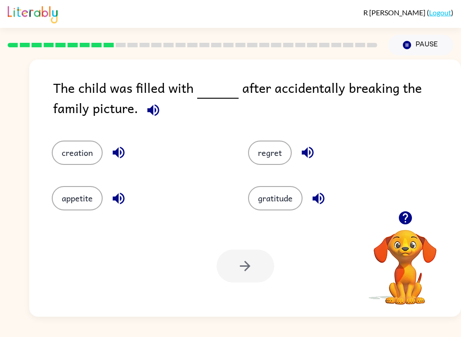
click at [256, 148] on button "regret" at bounding box center [270, 152] width 44 height 24
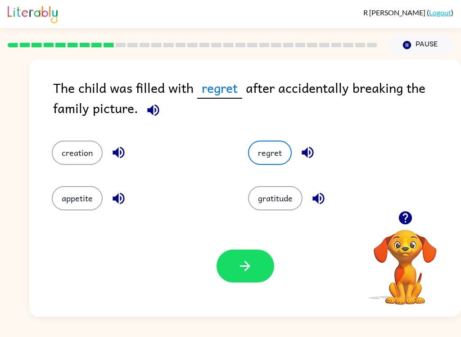
click at [230, 279] on button "button" at bounding box center [245, 265] width 58 height 33
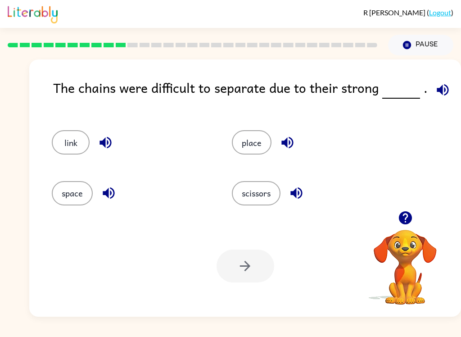
click at [66, 147] on button "link" at bounding box center [71, 142] width 38 height 24
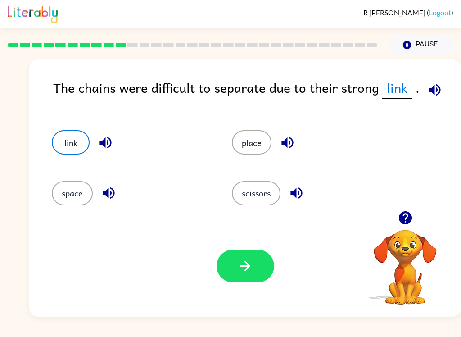
click at [240, 264] on icon "button" at bounding box center [245, 266] width 16 height 16
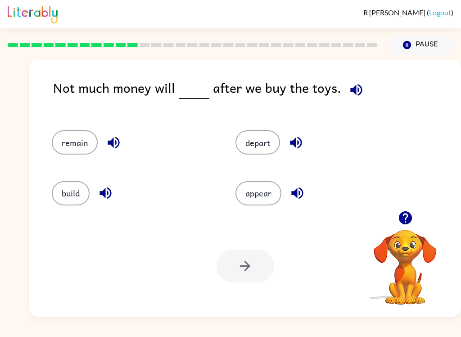
click at [68, 144] on button "remain" at bounding box center [75, 142] width 46 height 24
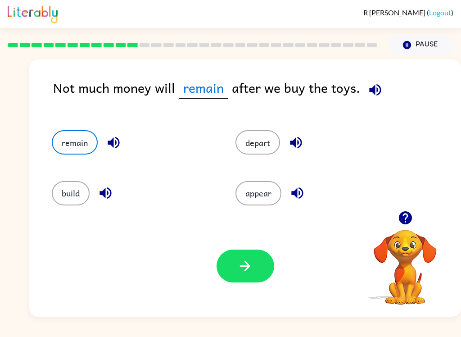
click at [243, 272] on icon "button" at bounding box center [245, 266] width 16 height 16
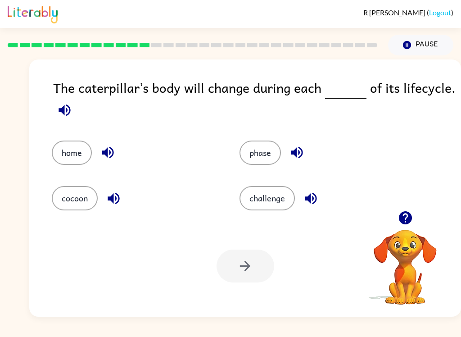
click at [267, 154] on button "phase" at bounding box center [259, 152] width 41 height 24
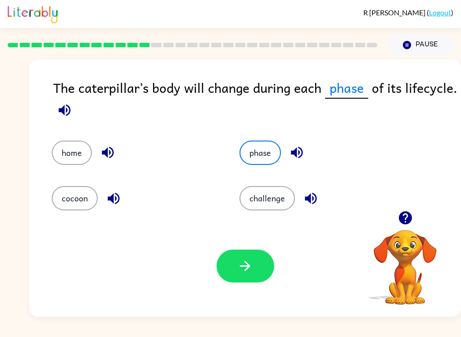
click at [250, 272] on icon "button" at bounding box center [245, 266] width 16 height 16
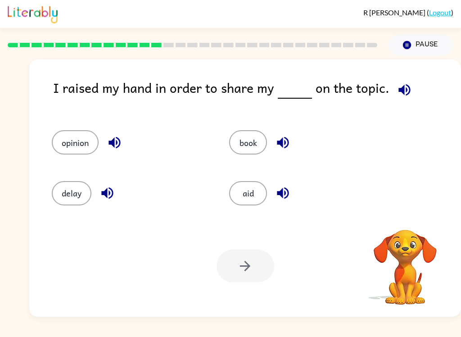
click at [76, 146] on button "opinion" at bounding box center [75, 142] width 47 height 24
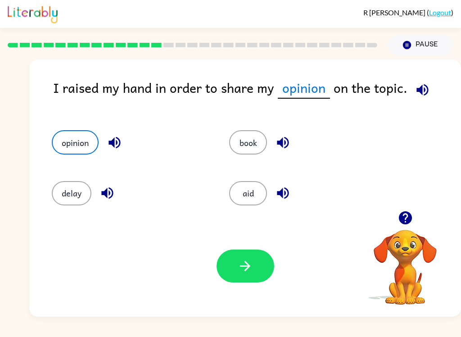
click at [247, 265] on icon "button" at bounding box center [245, 266] width 16 height 16
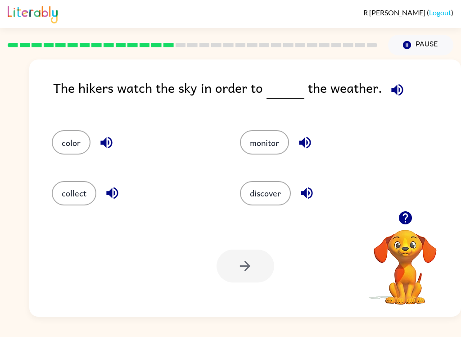
click at [271, 144] on button "monitor" at bounding box center [264, 142] width 49 height 24
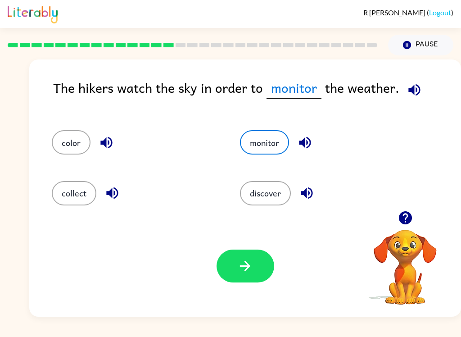
click at [256, 269] on button "button" at bounding box center [245, 265] width 58 height 33
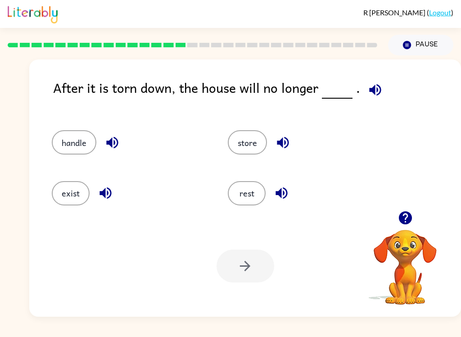
click at [70, 195] on button "exist" at bounding box center [71, 193] width 38 height 24
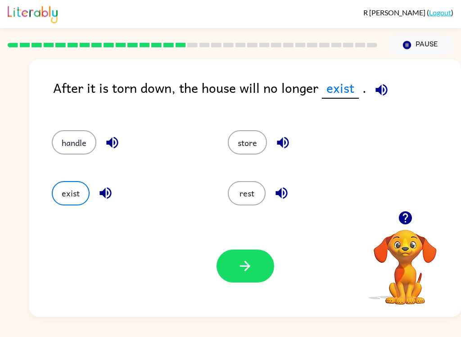
click at [234, 270] on button "button" at bounding box center [245, 265] width 58 height 33
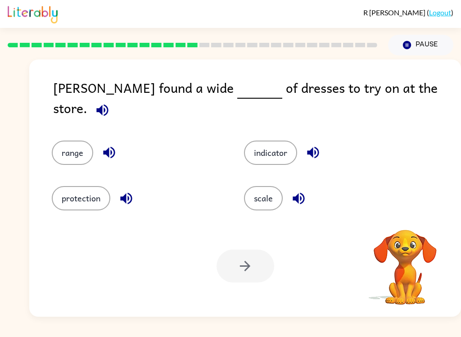
click at [58, 153] on button "range" at bounding box center [72, 152] width 41 height 24
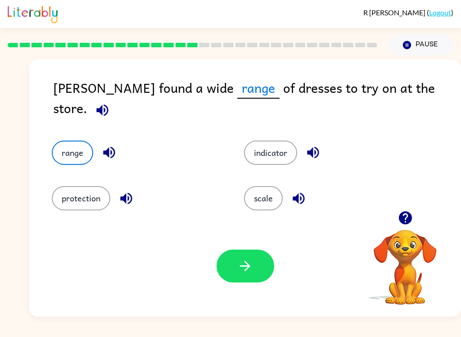
click at [238, 261] on icon "button" at bounding box center [245, 266] width 16 height 16
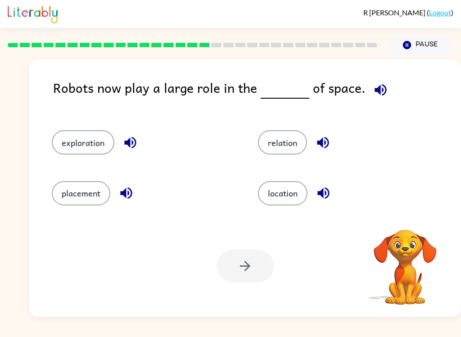
click at [374, 87] on icon "button" at bounding box center [380, 90] width 12 height 12
click at [91, 142] on button "exploration" at bounding box center [83, 142] width 63 height 24
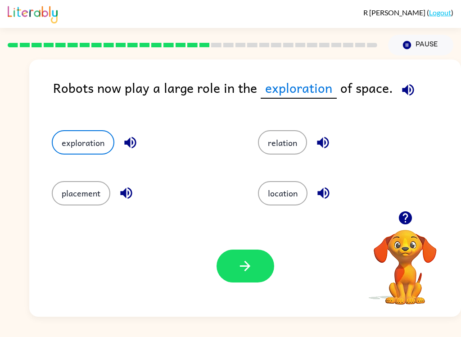
click at [254, 274] on button "button" at bounding box center [245, 265] width 58 height 33
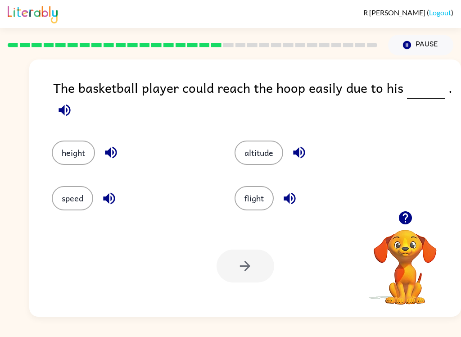
click at [60, 143] on button "height" at bounding box center [73, 152] width 43 height 24
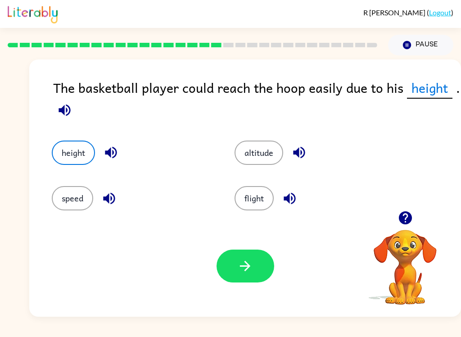
click at [254, 276] on button "button" at bounding box center [245, 265] width 58 height 33
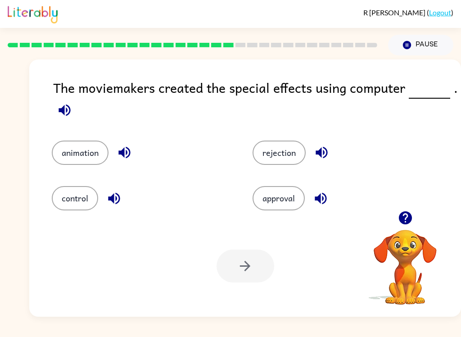
click at [85, 154] on button "animation" at bounding box center [80, 152] width 57 height 24
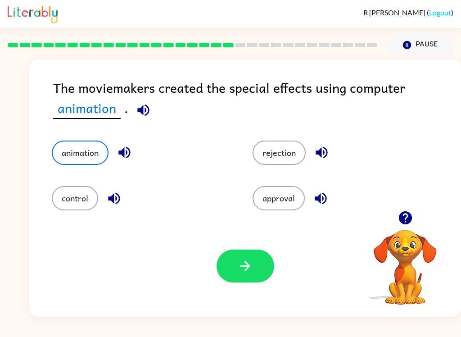
click at [259, 270] on button "button" at bounding box center [245, 265] width 58 height 33
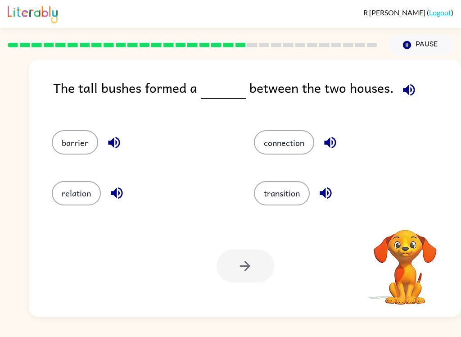
click at [75, 147] on button "barrier" at bounding box center [75, 142] width 46 height 24
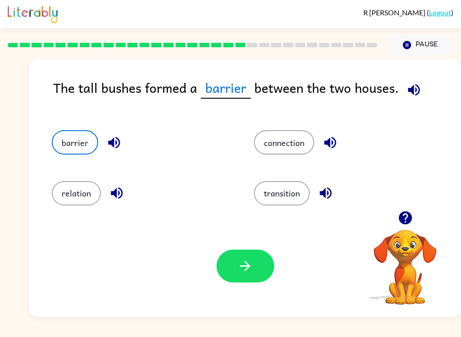
click at [244, 282] on button "button" at bounding box center [245, 265] width 58 height 33
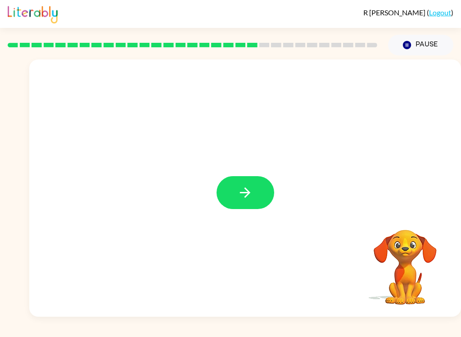
click at [255, 191] on button "button" at bounding box center [245, 192] width 58 height 33
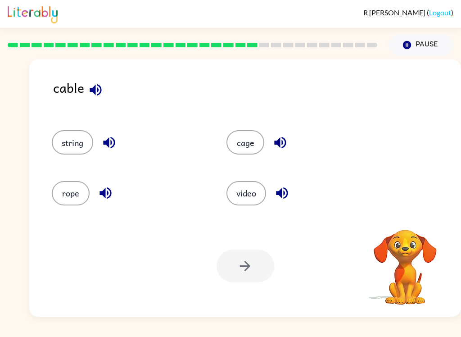
click at [85, 143] on button "string" at bounding box center [72, 142] width 41 height 24
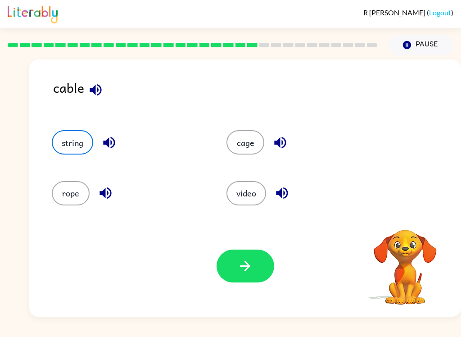
click at [253, 272] on button "button" at bounding box center [245, 265] width 58 height 33
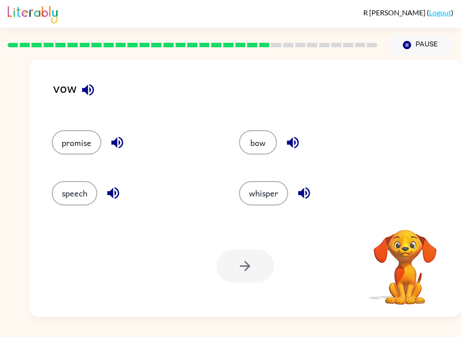
click at [78, 149] on button "promise" at bounding box center [76, 142] width 49 height 24
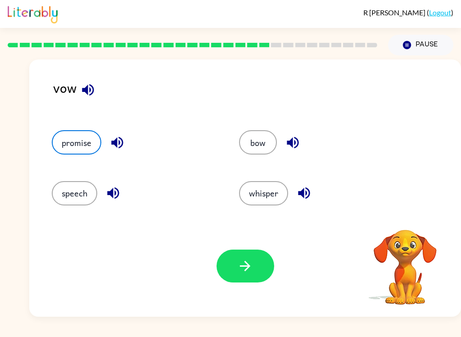
click at [259, 274] on button "button" at bounding box center [245, 265] width 58 height 33
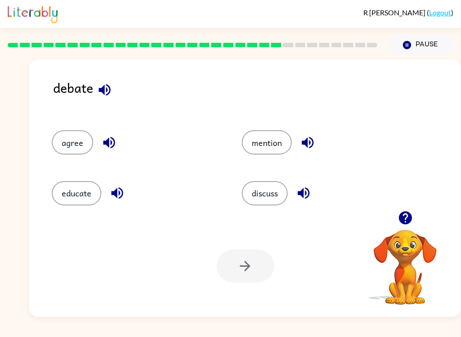
click at [273, 184] on button "discuss" at bounding box center [265, 193] width 46 height 24
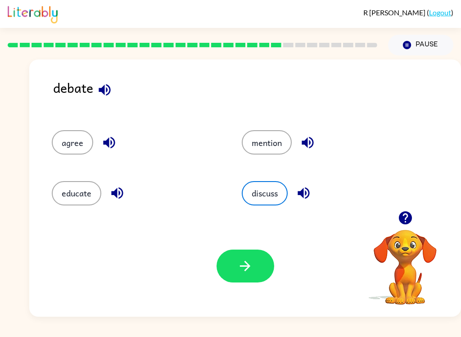
click at [270, 143] on button "mention" at bounding box center [267, 142] width 50 height 24
click at [254, 272] on button "button" at bounding box center [245, 265] width 58 height 33
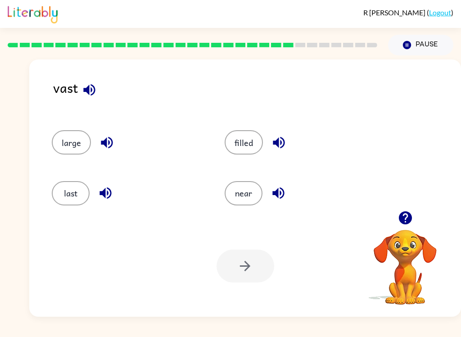
click at [62, 144] on button "large" at bounding box center [71, 142] width 39 height 24
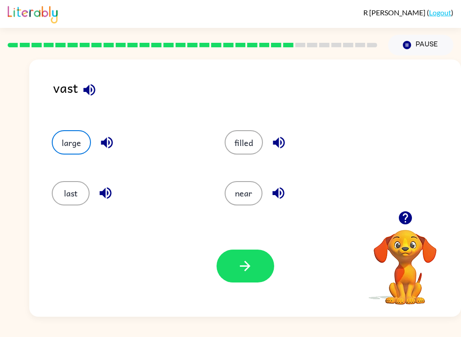
click at [234, 279] on button "button" at bounding box center [245, 265] width 58 height 33
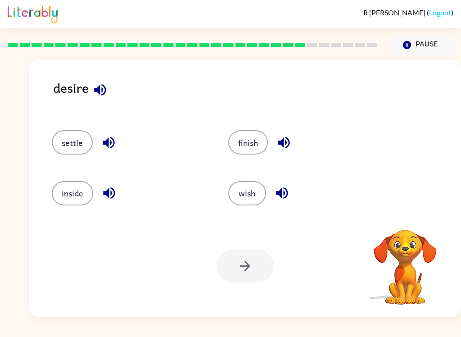
click at [244, 183] on button "wish" at bounding box center [247, 193] width 38 height 24
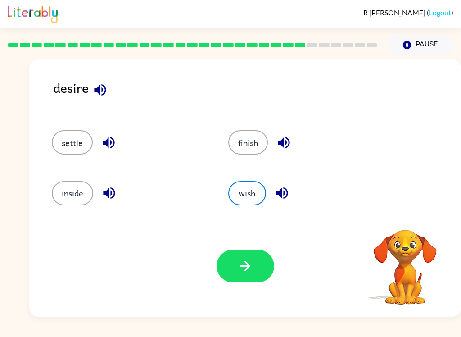
click at [254, 282] on button "button" at bounding box center [245, 265] width 58 height 33
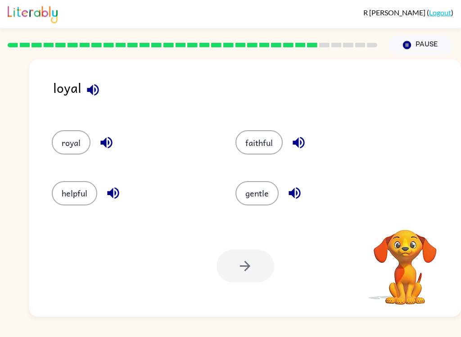
click at [82, 203] on button "helpful" at bounding box center [74, 193] width 45 height 24
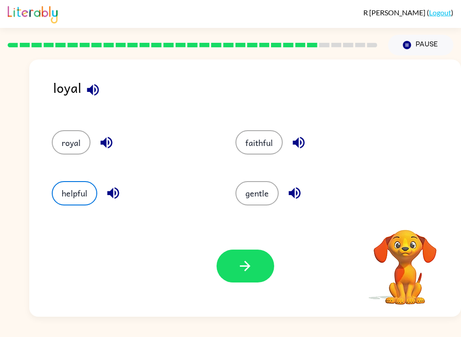
click at [236, 259] on button "button" at bounding box center [245, 265] width 58 height 33
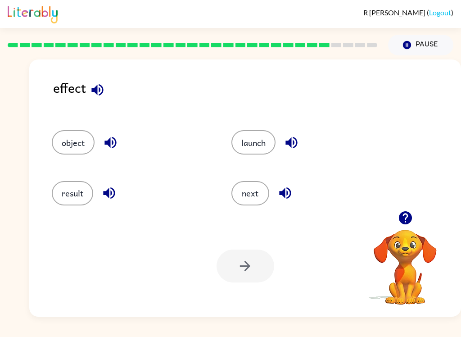
click at [82, 184] on button "result" at bounding box center [72, 193] width 41 height 24
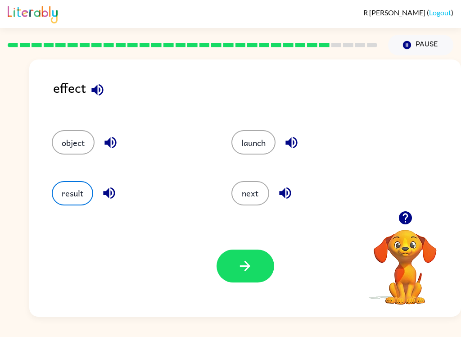
click at [237, 262] on button "button" at bounding box center [245, 265] width 58 height 33
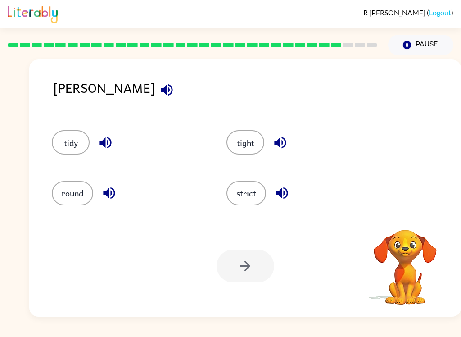
click at [253, 195] on button "strict" at bounding box center [246, 193] width 40 height 24
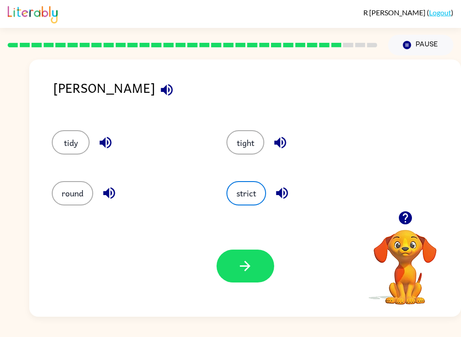
click at [252, 265] on icon "button" at bounding box center [245, 266] width 16 height 16
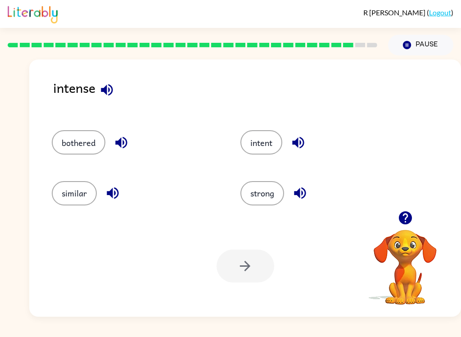
click at [85, 148] on button "bothered" at bounding box center [79, 142] width 54 height 24
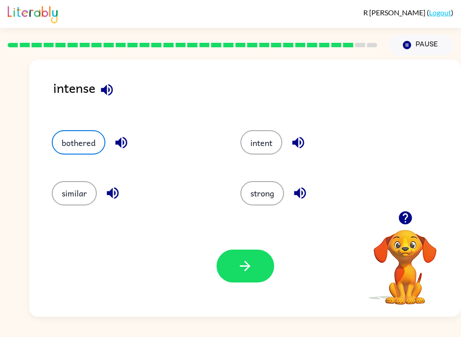
click at [78, 205] on button "similar" at bounding box center [74, 193] width 45 height 24
click at [270, 195] on button "strong" at bounding box center [262, 193] width 44 height 24
click at [260, 151] on button "intent" at bounding box center [261, 142] width 42 height 24
click at [268, 193] on button "strong" at bounding box center [262, 193] width 44 height 24
click at [304, 199] on icon "button" at bounding box center [300, 193] width 16 height 16
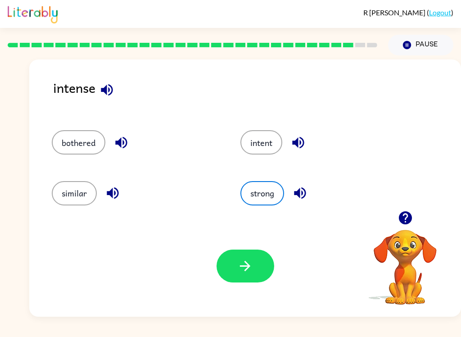
click at [254, 264] on button "button" at bounding box center [245, 265] width 58 height 33
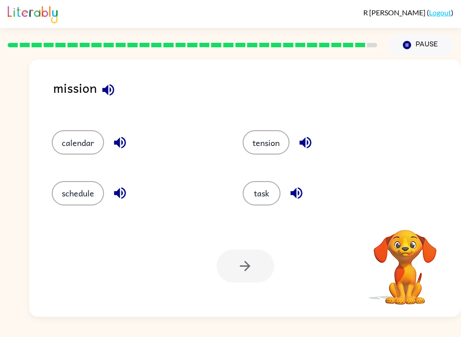
click at [80, 198] on button "schedule" at bounding box center [78, 193] width 52 height 24
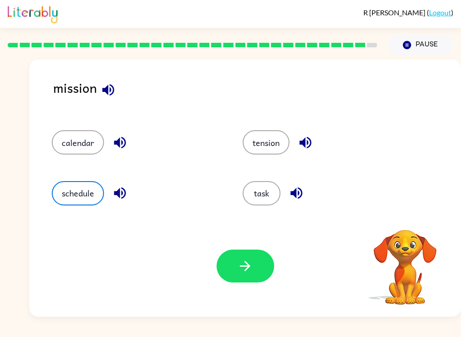
click at [267, 204] on button "task" at bounding box center [262, 193] width 38 height 24
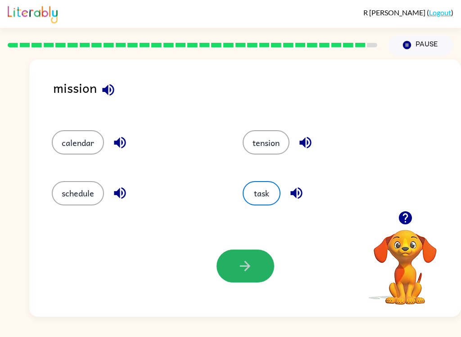
click at [251, 271] on icon "button" at bounding box center [245, 266] width 16 height 16
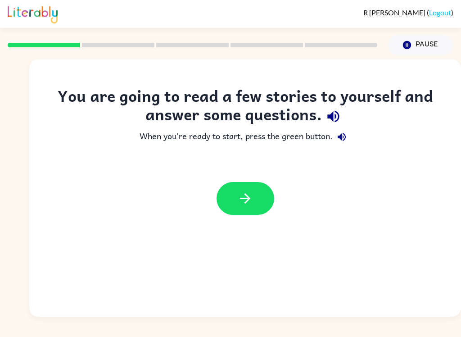
click at [247, 198] on icon "button" at bounding box center [245, 198] width 10 height 10
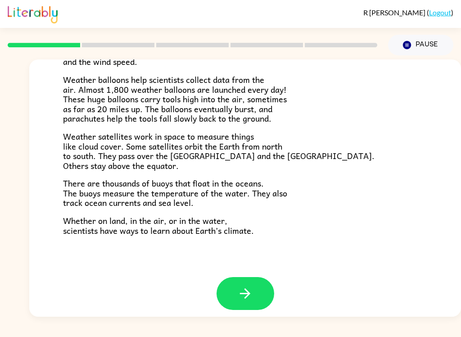
scroll to position [243, 0]
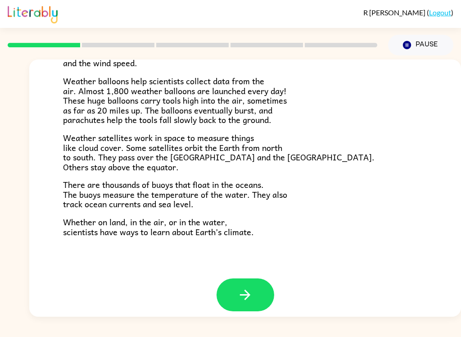
click at [258, 282] on button "button" at bounding box center [245, 294] width 58 height 33
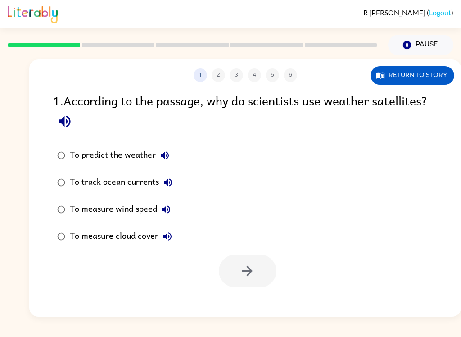
click at [395, 259] on div at bounding box center [245, 268] width 432 height 37
click at [420, 79] on button "Return to story" at bounding box center [412, 75] width 84 height 18
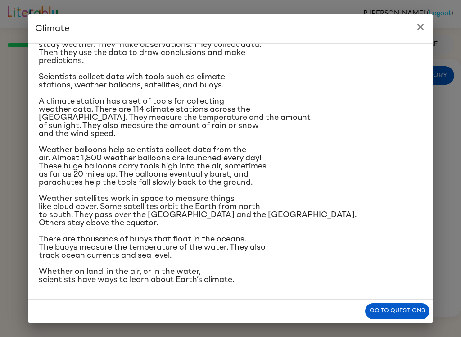
scroll to position [108, 0]
click at [424, 33] on button "close" at bounding box center [420, 27] width 18 height 18
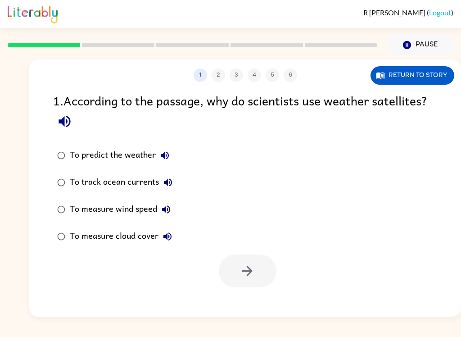
click at [418, 72] on button "Return to story" at bounding box center [412, 75] width 84 height 18
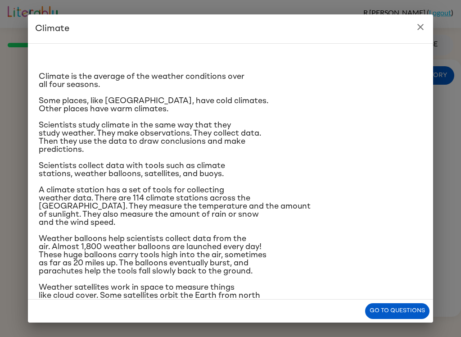
scroll to position [0, 0]
click at [417, 32] on button "close" at bounding box center [420, 27] width 18 height 18
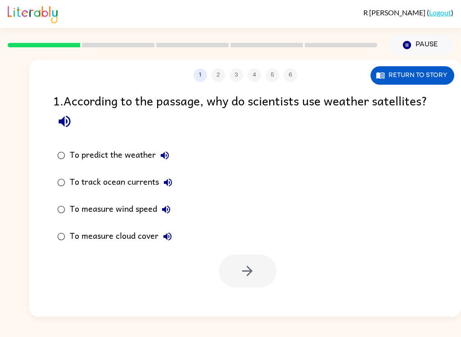
click at [432, 78] on button "Return to story" at bounding box center [412, 75] width 84 height 18
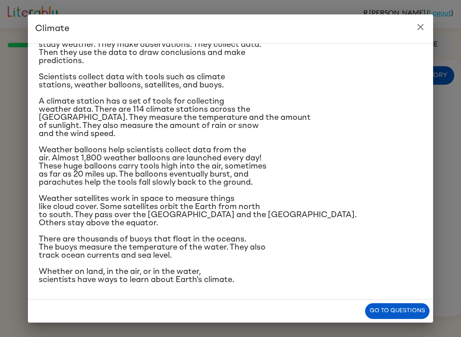
scroll to position [100, 0]
click at [419, 28] on icon "close" at bounding box center [420, 27] width 6 height 6
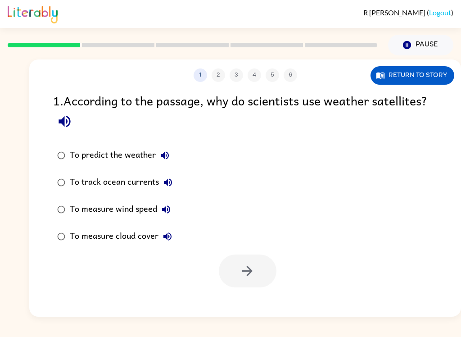
click at [426, 84] on button "Return to story" at bounding box center [412, 75] width 84 height 18
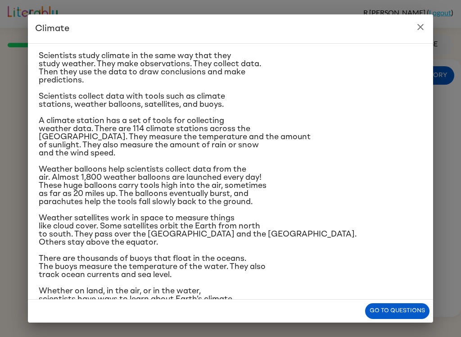
scroll to position [72, 0]
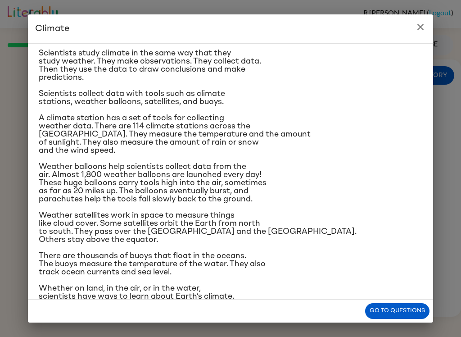
click at [422, 28] on icon "close" at bounding box center [420, 27] width 6 height 6
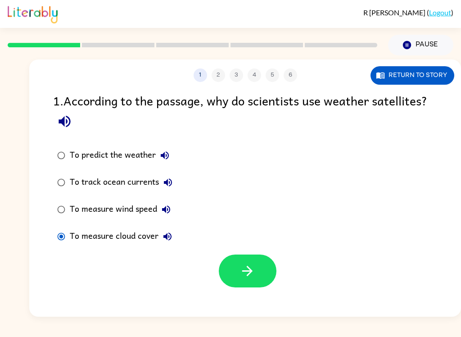
click at [260, 269] on button "button" at bounding box center [248, 270] width 58 height 33
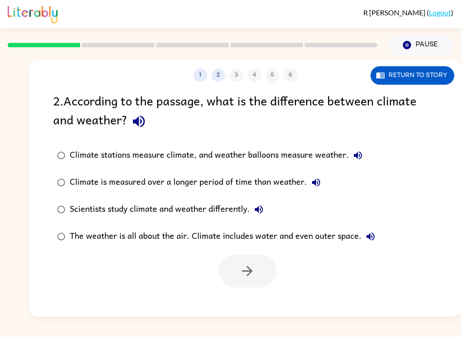
click at [411, 79] on button "Return to story" at bounding box center [412, 75] width 84 height 18
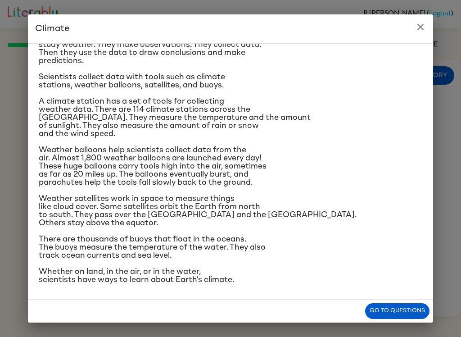
scroll to position [166, 0]
click at [427, 27] on button "close" at bounding box center [420, 27] width 18 height 18
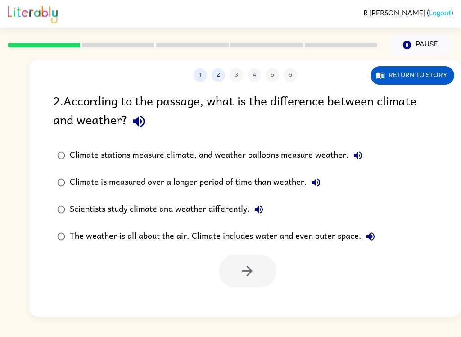
click at [76, 218] on div "Scientists study climate and weather differently." at bounding box center [169, 209] width 198 height 18
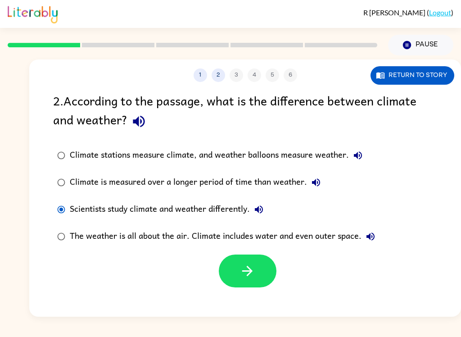
click at [253, 271] on icon "button" at bounding box center [247, 271] width 16 height 16
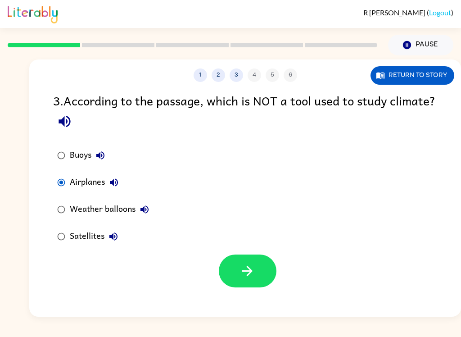
click at [237, 279] on button "button" at bounding box center [248, 270] width 58 height 33
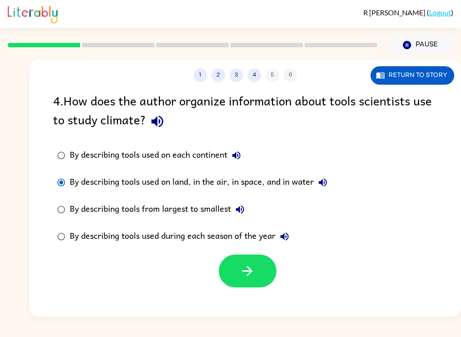
click at [233, 273] on button "button" at bounding box center [248, 270] width 58 height 33
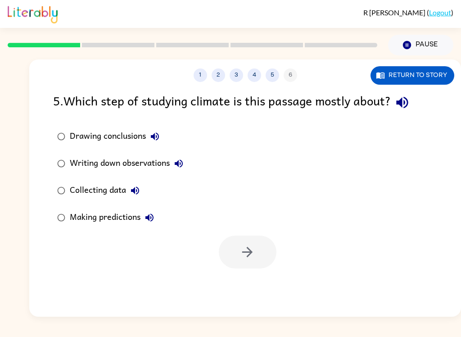
click at [81, 193] on div "Collecting data" at bounding box center [107, 190] width 74 height 18
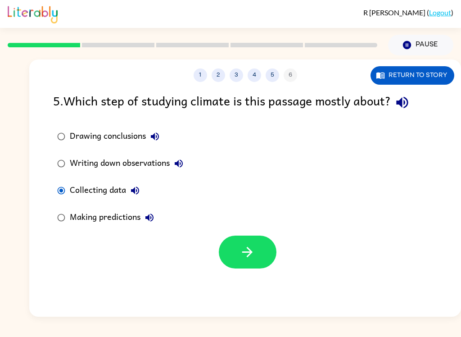
click at [78, 191] on div "Collecting data" at bounding box center [107, 190] width 74 height 18
click at [257, 246] on button "button" at bounding box center [248, 251] width 58 height 33
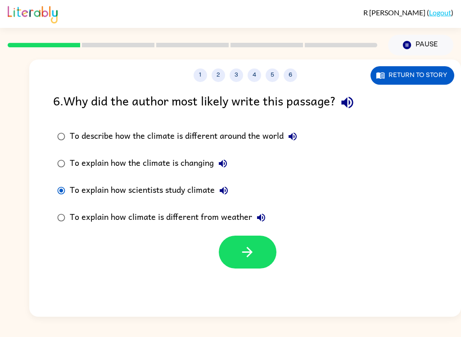
click at [229, 253] on button "button" at bounding box center [248, 251] width 58 height 33
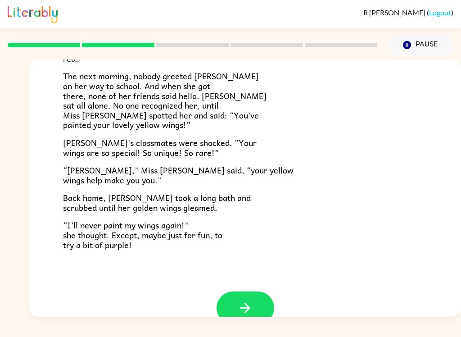
scroll to position [232, 0]
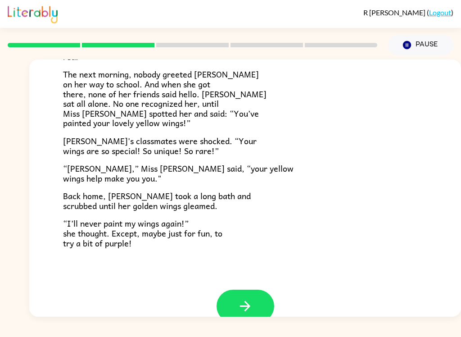
click at [247, 306] on button "button" at bounding box center [245, 305] width 58 height 33
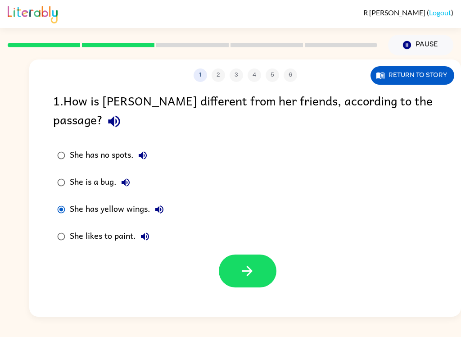
click at [252, 262] on button "button" at bounding box center [248, 270] width 58 height 33
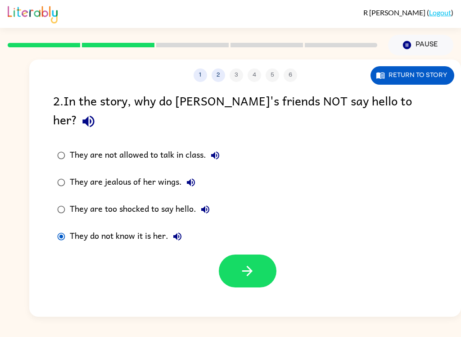
click at [247, 263] on icon "button" at bounding box center [247, 271] width 16 height 16
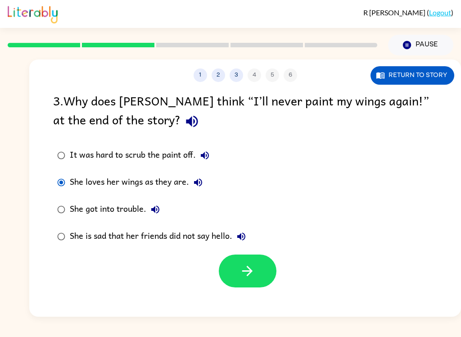
click at [251, 276] on icon "button" at bounding box center [247, 271] width 16 height 16
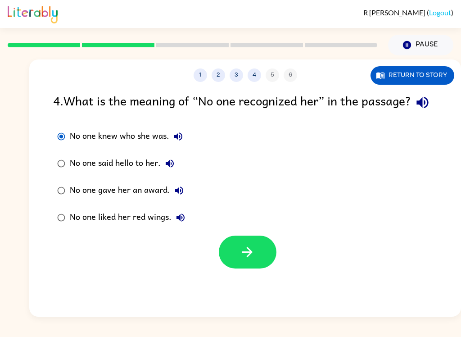
click at [256, 268] on button "button" at bounding box center [248, 251] width 58 height 33
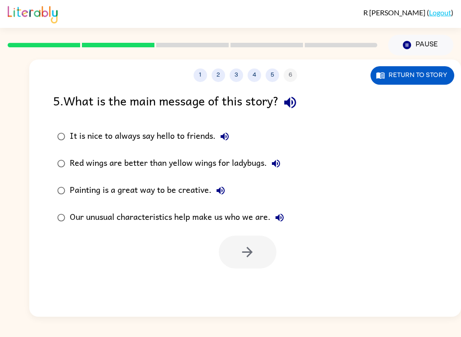
click at [148, 219] on div "Our unusual characteristics help make us who we are." at bounding box center [179, 217] width 219 height 18
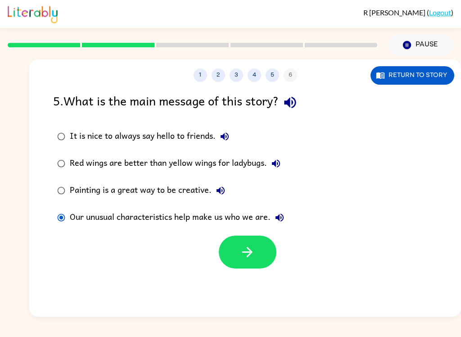
click at [255, 256] on icon "button" at bounding box center [247, 252] width 16 height 16
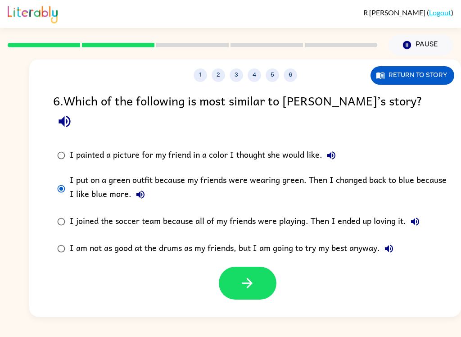
click at [261, 266] on button "button" at bounding box center [248, 282] width 58 height 33
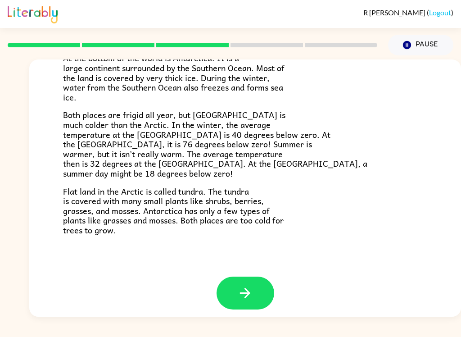
scroll to position [183, 0]
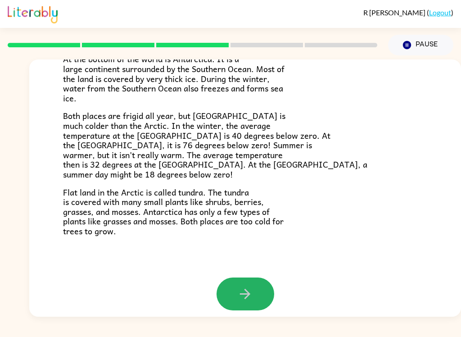
click at [244, 297] on button "button" at bounding box center [245, 293] width 58 height 33
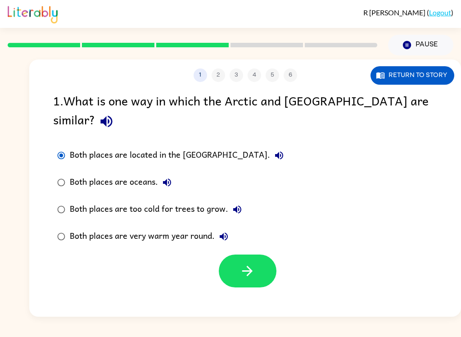
click at [248, 261] on button "button" at bounding box center [248, 270] width 58 height 33
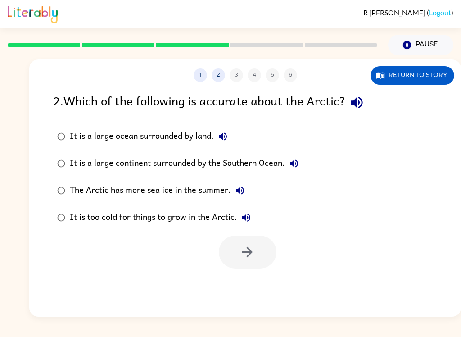
click at [420, 74] on button "Return to story" at bounding box center [412, 75] width 84 height 18
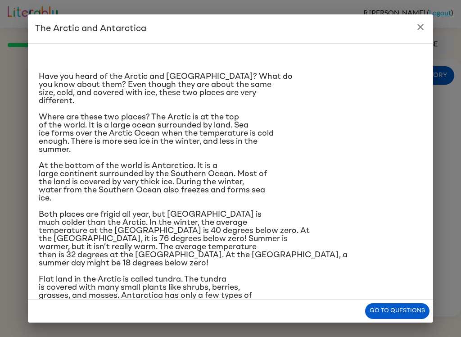
click at [420, 31] on icon "close" at bounding box center [420, 27] width 11 height 11
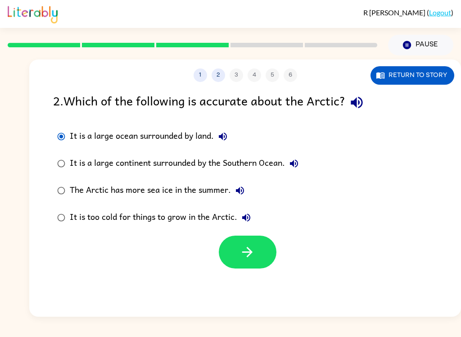
click at [252, 257] on icon "button" at bounding box center [247, 252] width 16 height 16
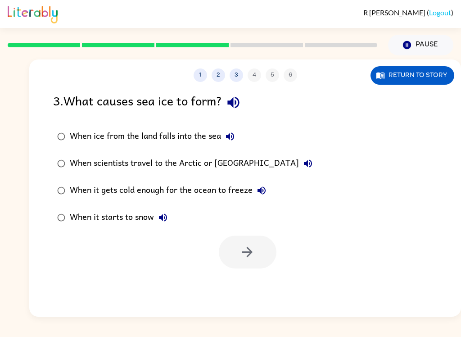
click at [419, 72] on button "Return to story" at bounding box center [412, 75] width 84 height 18
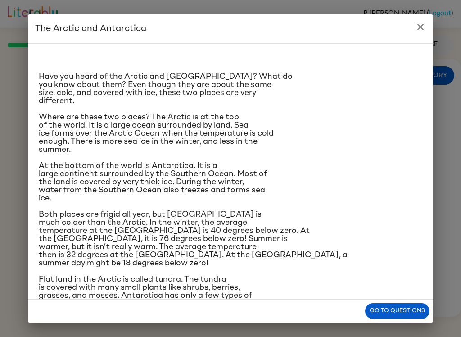
click at [424, 31] on icon "close" at bounding box center [420, 27] width 11 height 11
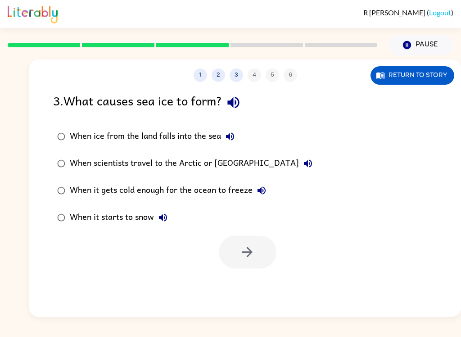
click at [403, 83] on button "Return to story" at bounding box center [412, 75] width 84 height 18
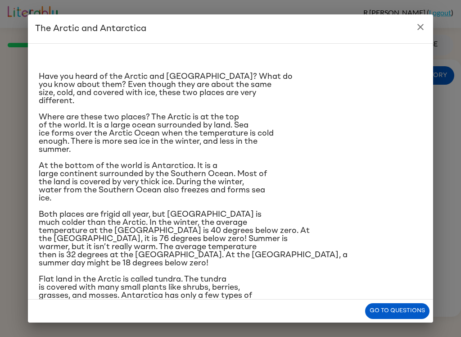
click at [418, 31] on icon "close" at bounding box center [420, 27] width 11 height 11
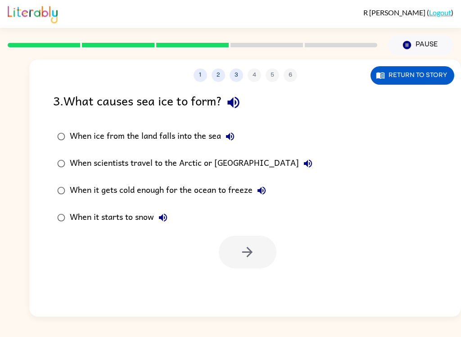
click at [178, 189] on div "When it gets cold enough for the ocean to freeze" at bounding box center [170, 190] width 201 height 18
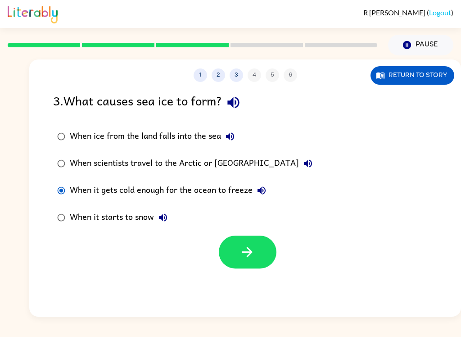
click at [258, 253] on button "button" at bounding box center [248, 251] width 58 height 33
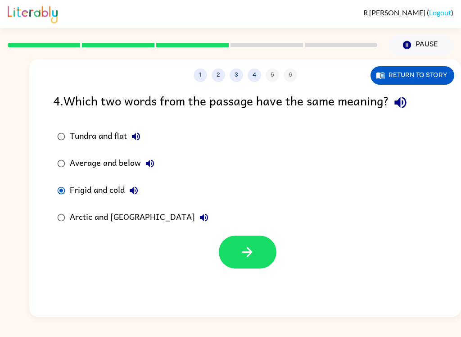
click at [267, 261] on button "button" at bounding box center [248, 251] width 58 height 33
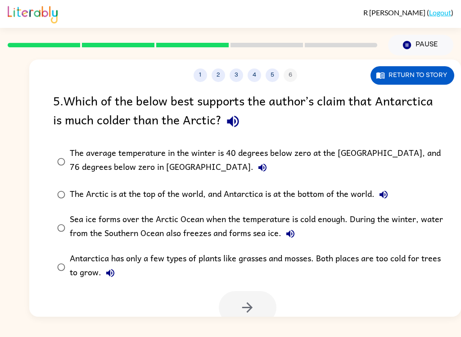
click at [74, 162] on div "The average temperature in the winter is 40 degrees below zero at the North Pol…" at bounding box center [259, 161] width 379 height 30
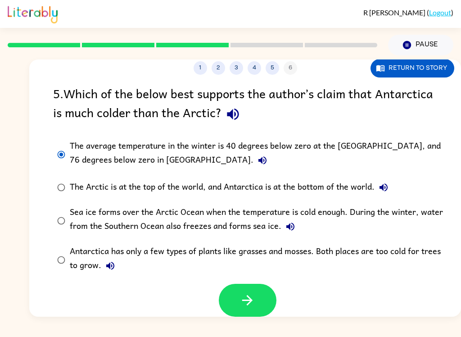
scroll to position [8, 0]
click at [256, 303] on button "button" at bounding box center [248, 299] width 58 height 33
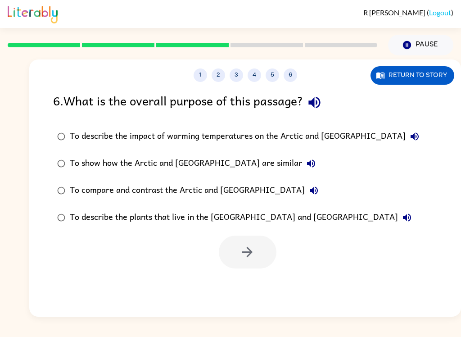
click at [98, 181] on div "To compare and contrast the Arctic and Antarctica" at bounding box center [196, 190] width 253 height 18
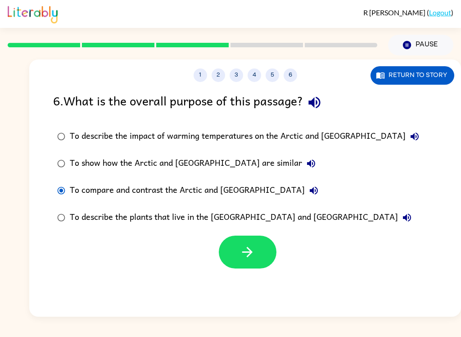
click at [254, 247] on icon "button" at bounding box center [247, 252] width 16 height 16
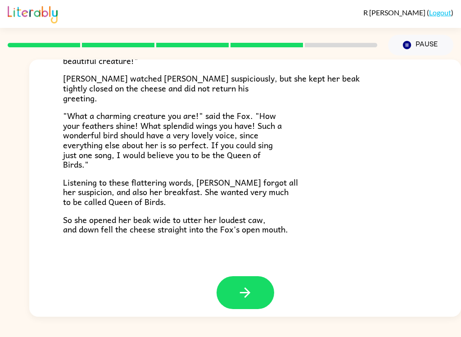
scroll to position [171, 0]
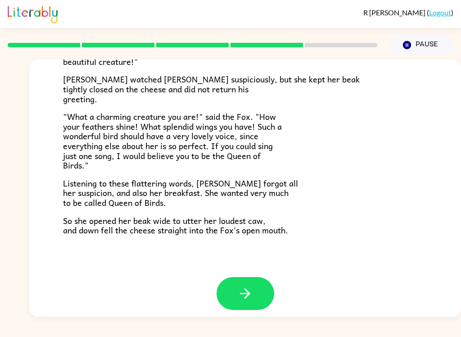
click at [259, 295] on button "button" at bounding box center [245, 293] width 58 height 33
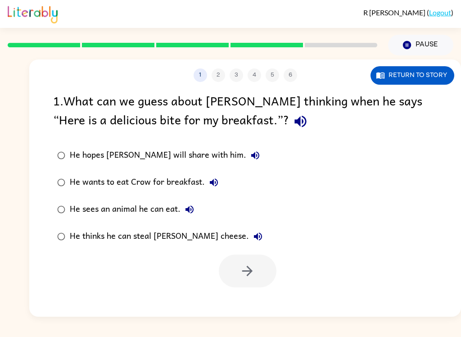
click at [429, 226] on div "He hopes Crow will share with him. He wants to eat Crow for breakfast. He sees …" at bounding box center [257, 196] width 408 height 108
click at [58, 250] on label "He thinks he can steal Crow’s cheese." at bounding box center [159, 236] width 223 height 27
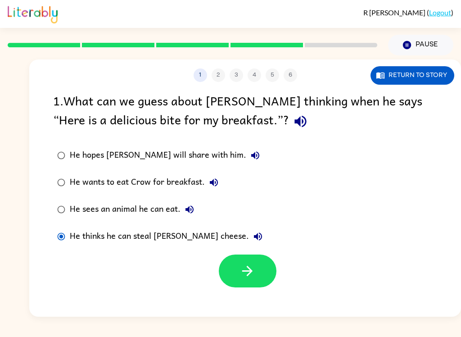
click at [54, 247] on label "He thinks he can steal Crow’s cheese." at bounding box center [159, 236] width 223 height 27
click at [259, 273] on button "button" at bounding box center [248, 270] width 58 height 33
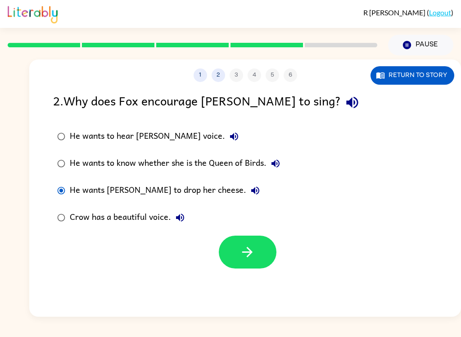
click at [245, 263] on button "button" at bounding box center [248, 251] width 58 height 33
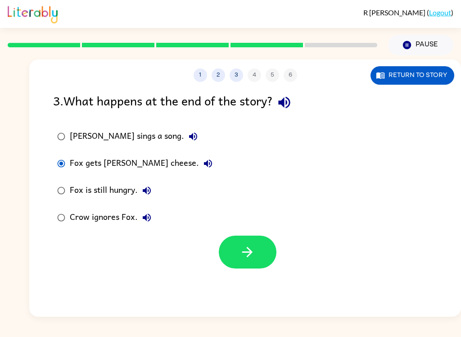
click at [246, 248] on icon "button" at bounding box center [247, 252] width 16 height 16
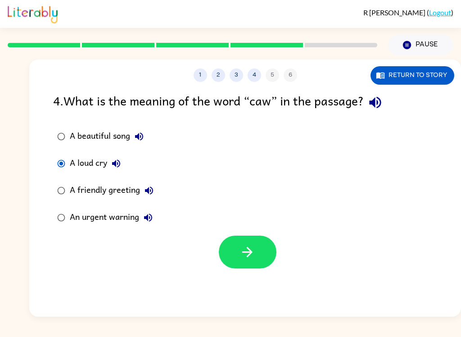
click at [232, 257] on button "button" at bounding box center [248, 251] width 58 height 33
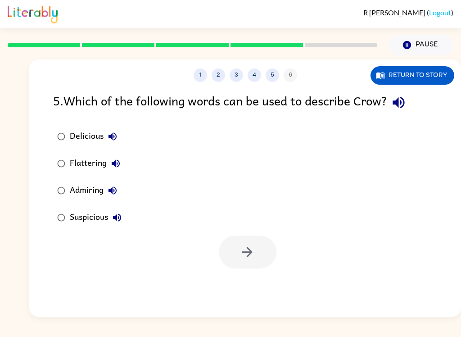
click at [59, 230] on label "Suspicious" at bounding box center [89, 217] width 82 height 27
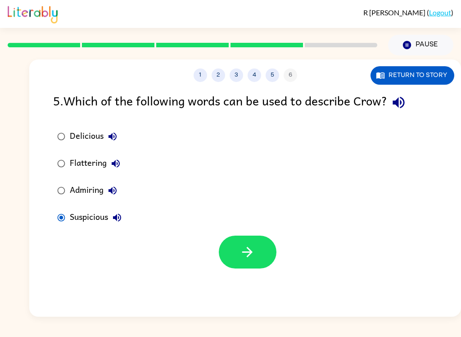
click at [260, 237] on button "button" at bounding box center [248, 251] width 58 height 33
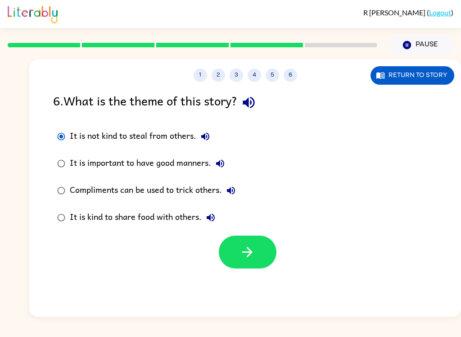
click at [238, 275] on div "1 2 3 4 5 6 Return to story 6 . What is the theme of this story? It is not kind…" at bounding box center [245, 187] width 432 height 257
click at [266, 251] on button "button" at bounding box center [248, 251] width 58 height 33
